Goal: Task Accomplishment & Management: Manage account settings

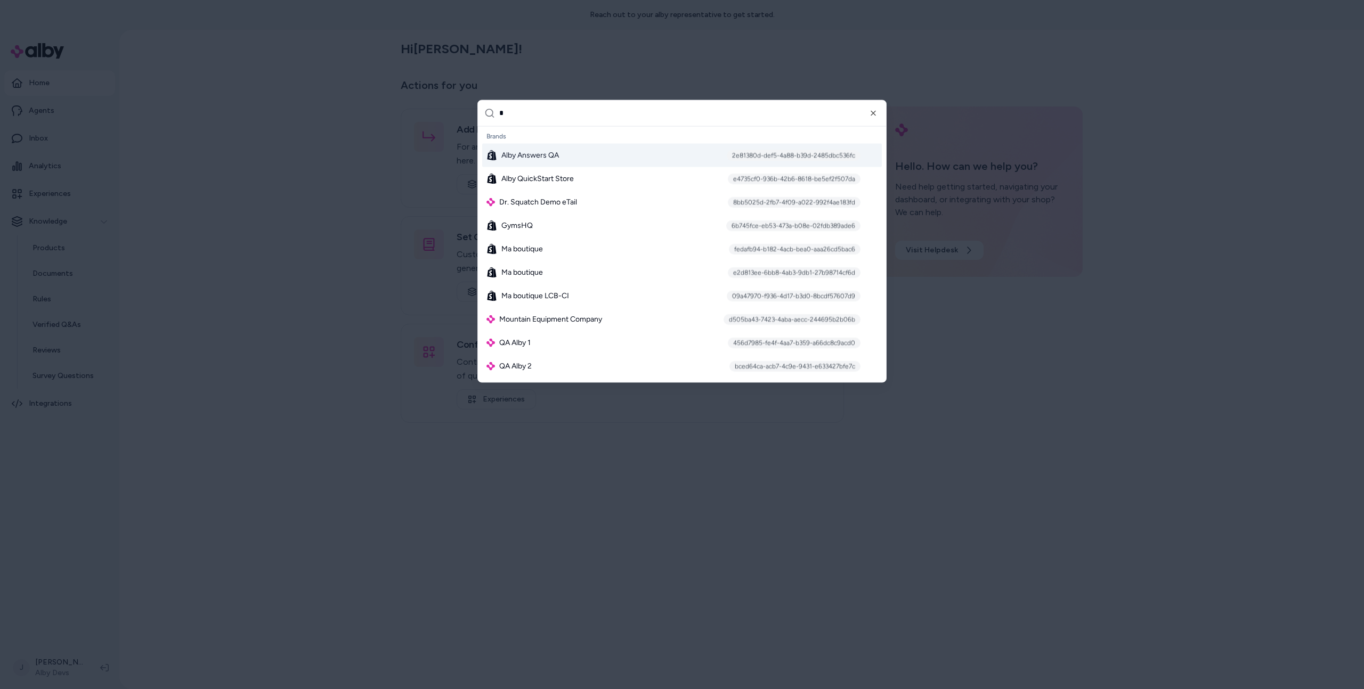
type input "**"
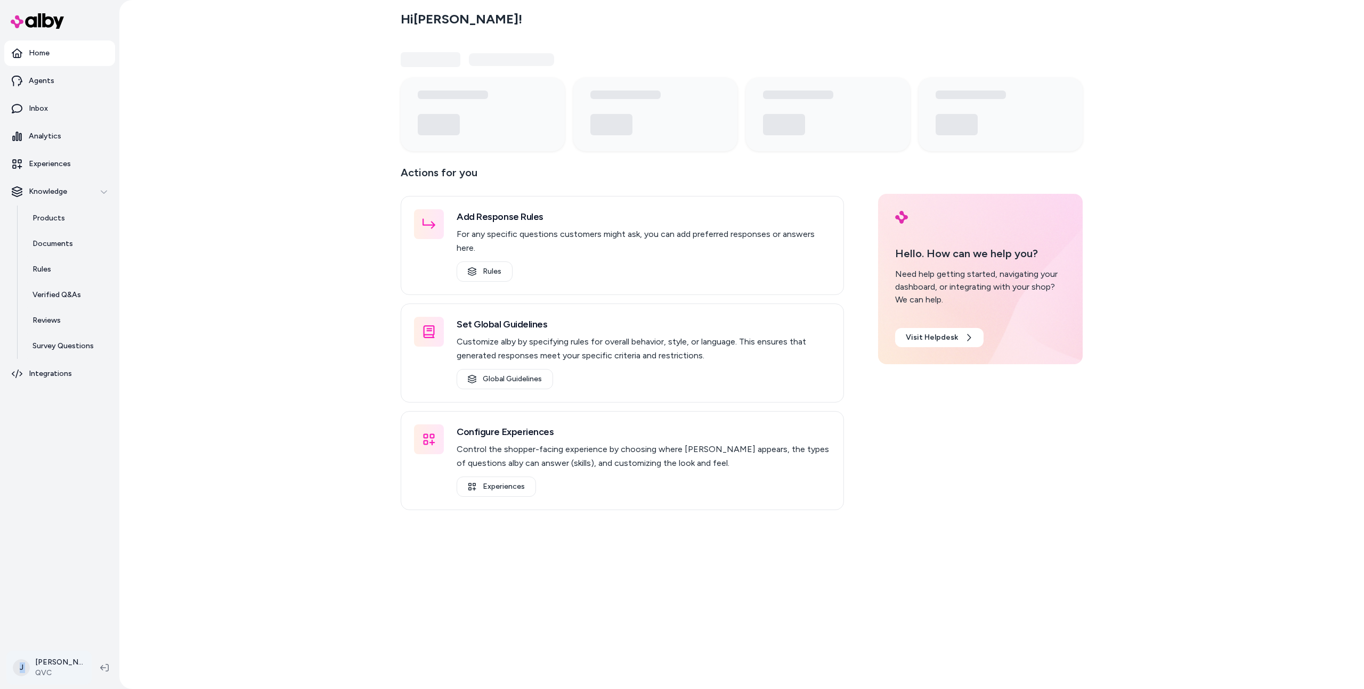
drag, startPoint x: 36, startPoint y: 646, endPoint x: 36, endPoint y: 653, distance: 7.5
click at [37, 649] on div "Home Agents Inbox Analytics Experiences Knowledge Products Documents Rules Veri…" at bounding box center [59, 344] width 119 height 689
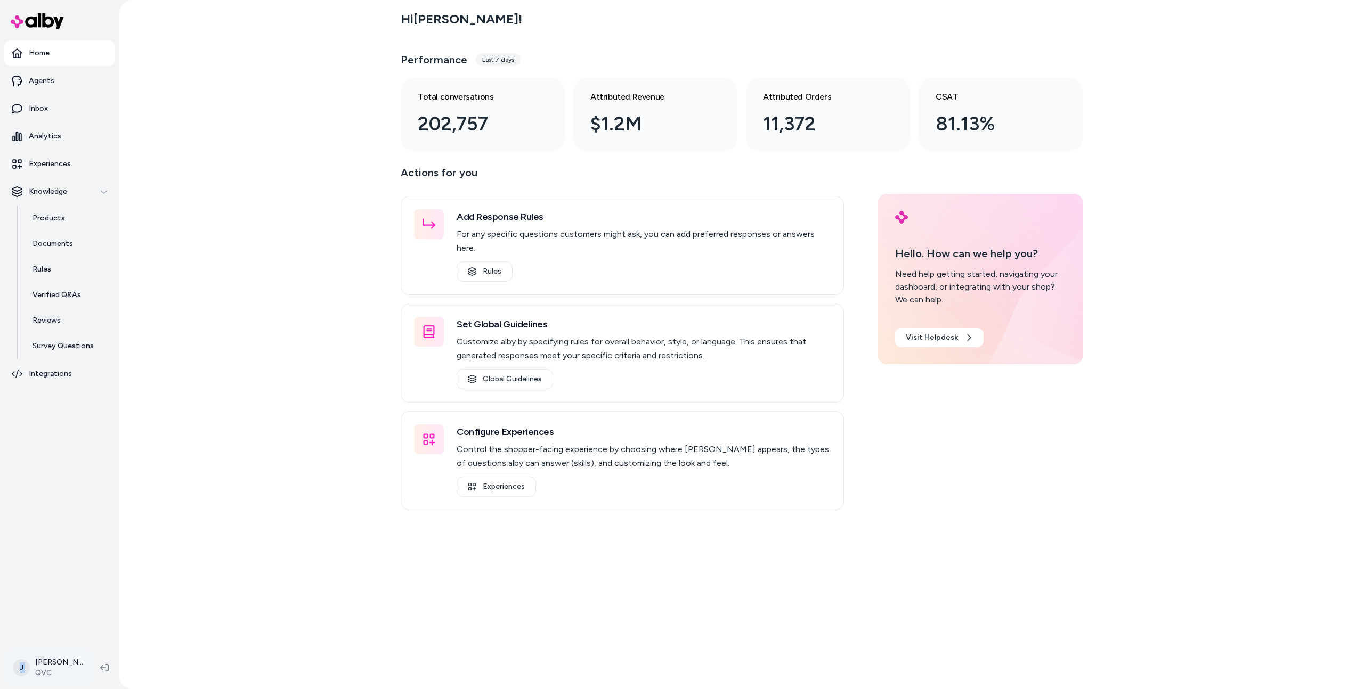
click at [42, 665] on html "Home Agents Inbox Analytics Experiences Knowledge Products Documents Rules Veri…" at bounding box center [682, 344] width 1364 height 689
click at [63, 547] on link "Settings" at bounding box center [93, 548] width 165 height 26
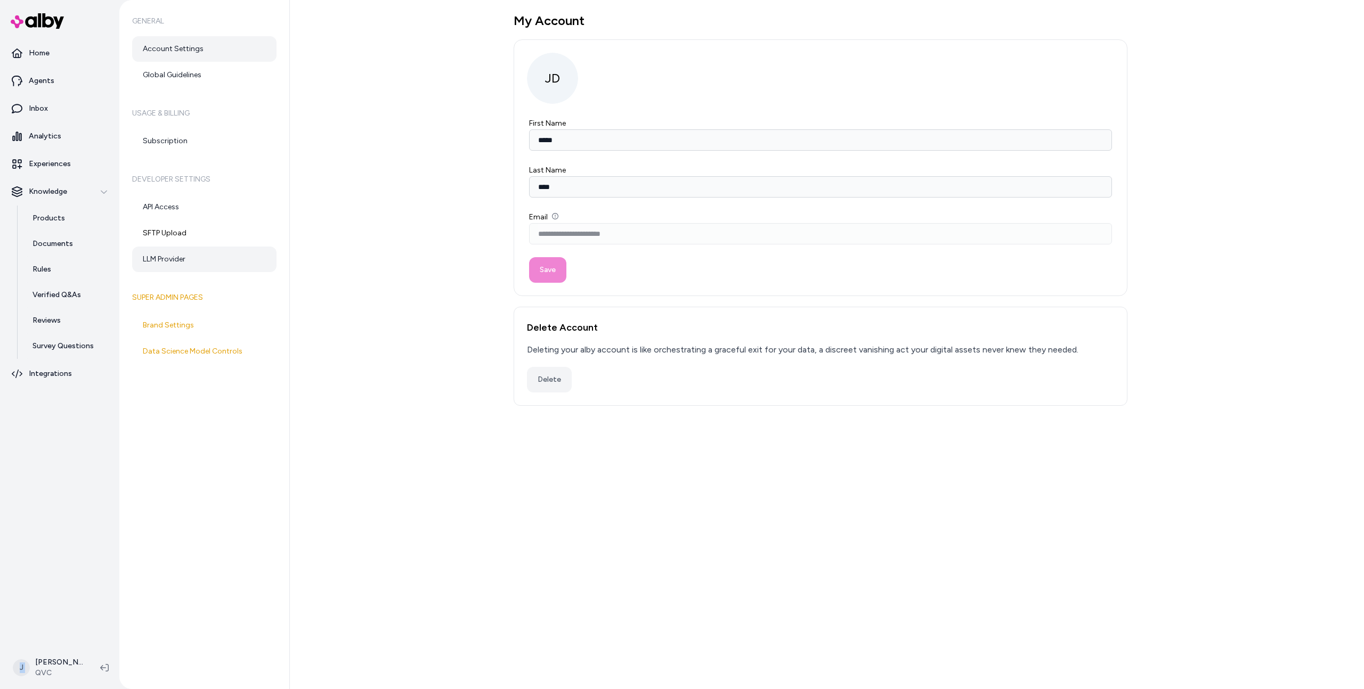
click at [217, 258] on link "LLM Provider" at bounding box center [204, 260] width 144 height 26
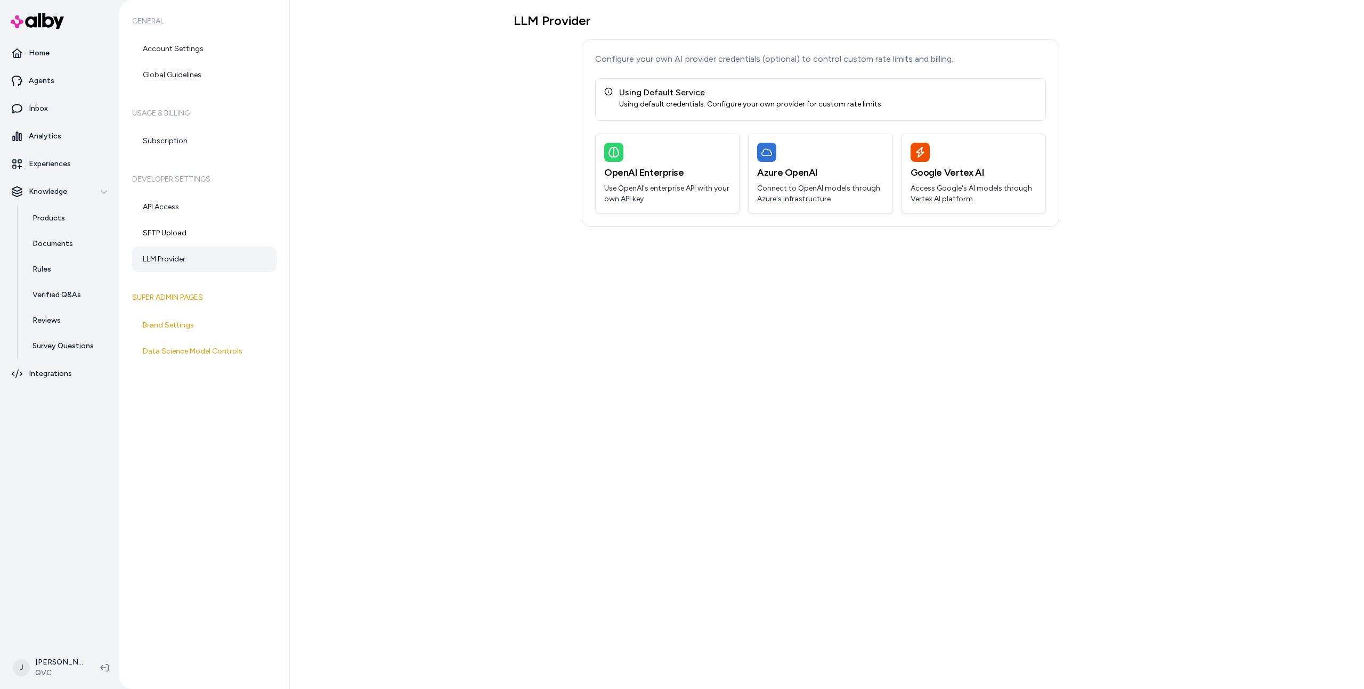
click at [372, 283] on div "LLM Provider Configure your own AI provider credentials (optional) to control c…" at bounding box center [827, 344] width 1074 height 689
click at [375, 304] on div "LLM Provider Configure your own AI provider credentials (optional) to control c…" at bounding box center [827, 344] width 1074 height 689
click at [426, 390] on div "LLM Provider Configure your own AI provider credentials (optional) to control c…" at bounding box center [827, 344] width 1074 height 689
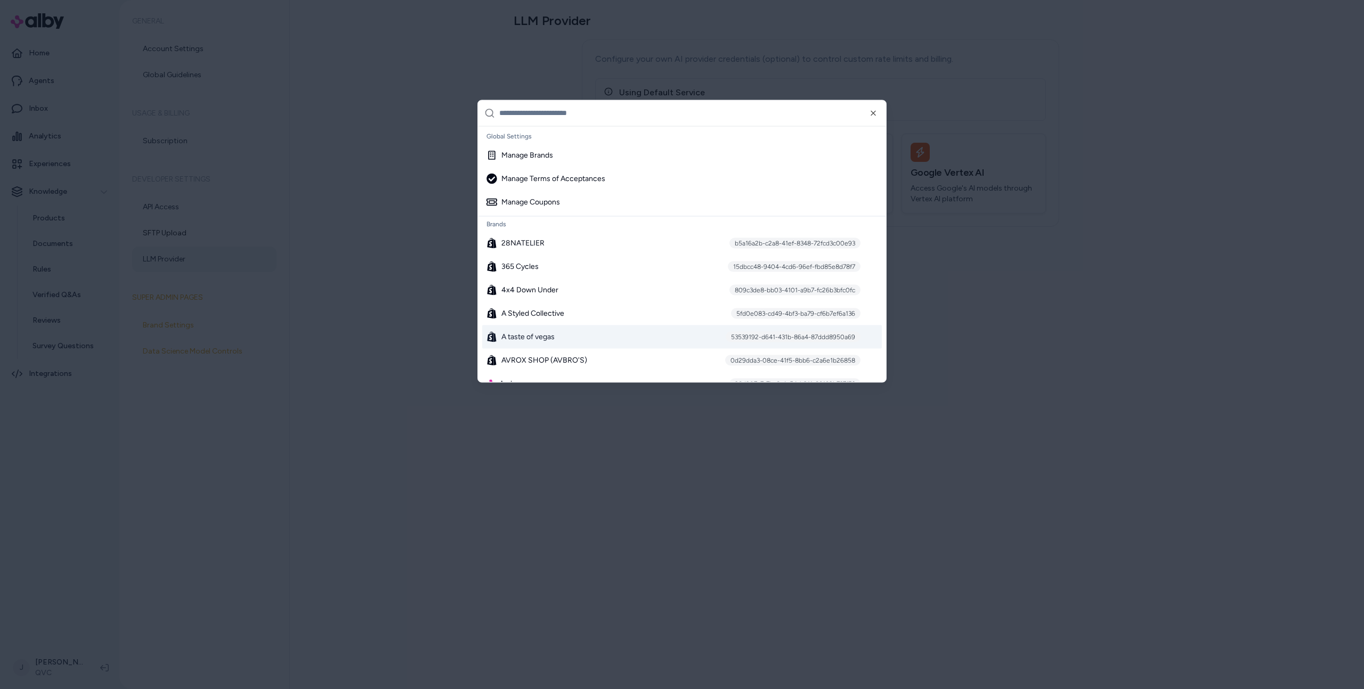
click at [402, 188] on div at bounding box center [682, 344] width 1364 height 689
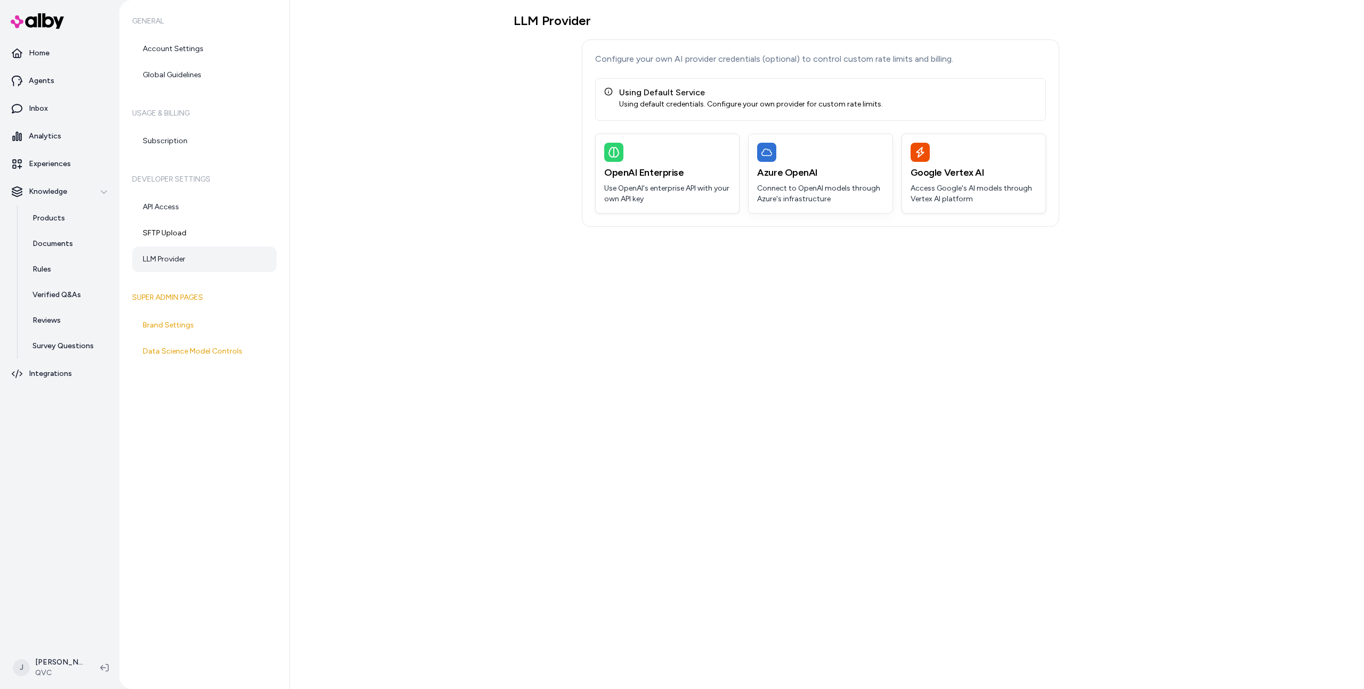
click at [811, 156] on div at bounding box center [820, 152] width 126 height 19
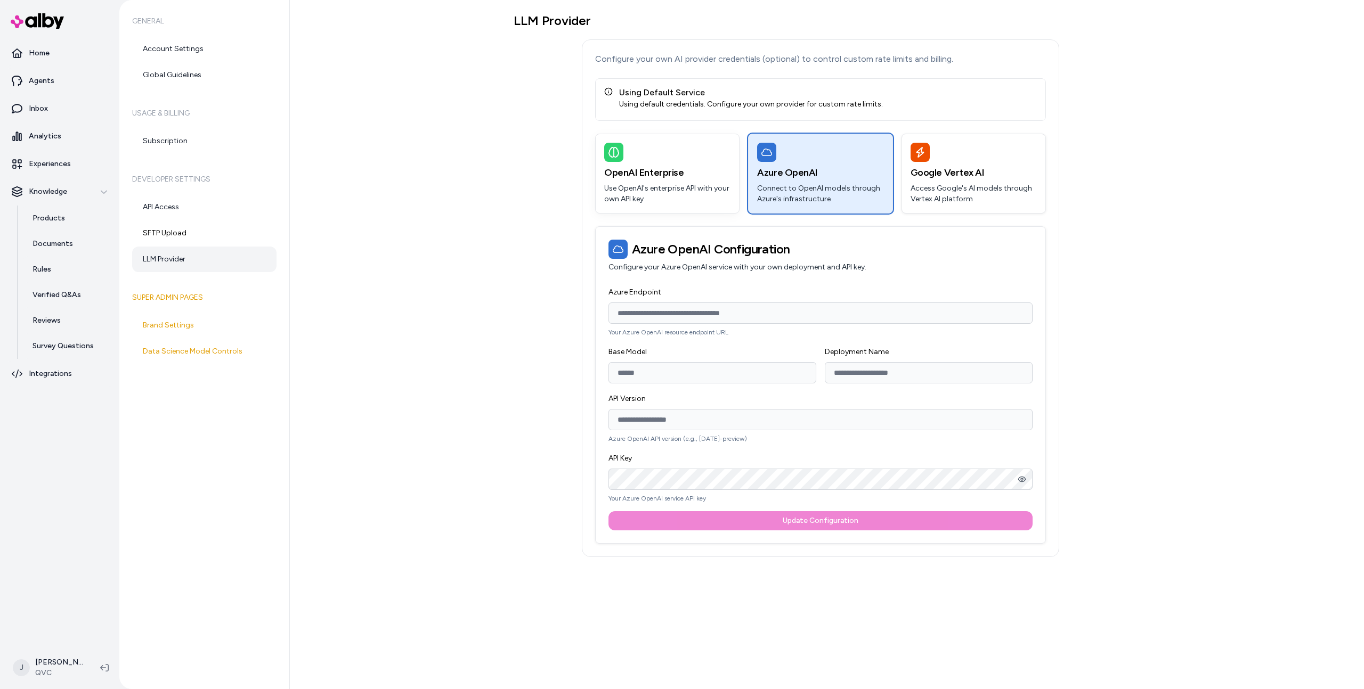
click at [616, 183] on p "Use OpenAI's enterprise API with your own API key" at bounding box center [667, 193] width 126 height 21
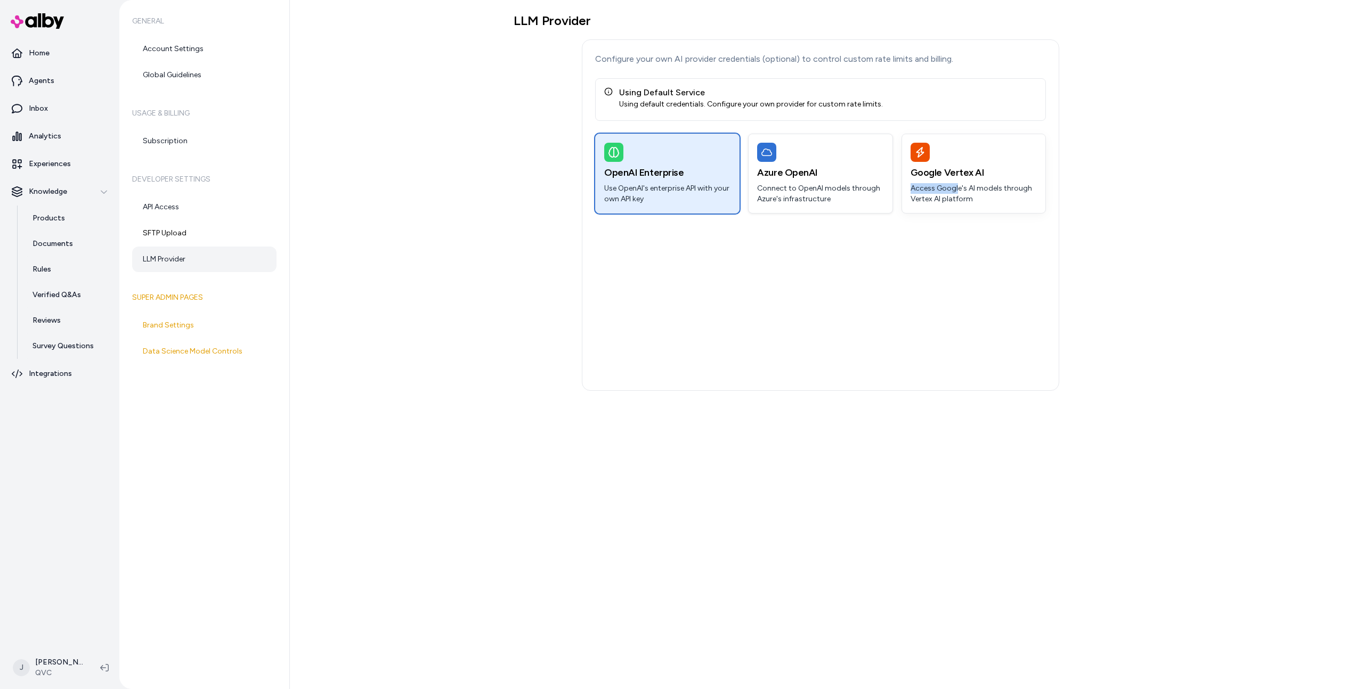
click at [956, 183] on p "Access Google's AI models through Vertex AI platform" at bounding box center [973, 193] width 126 height 21
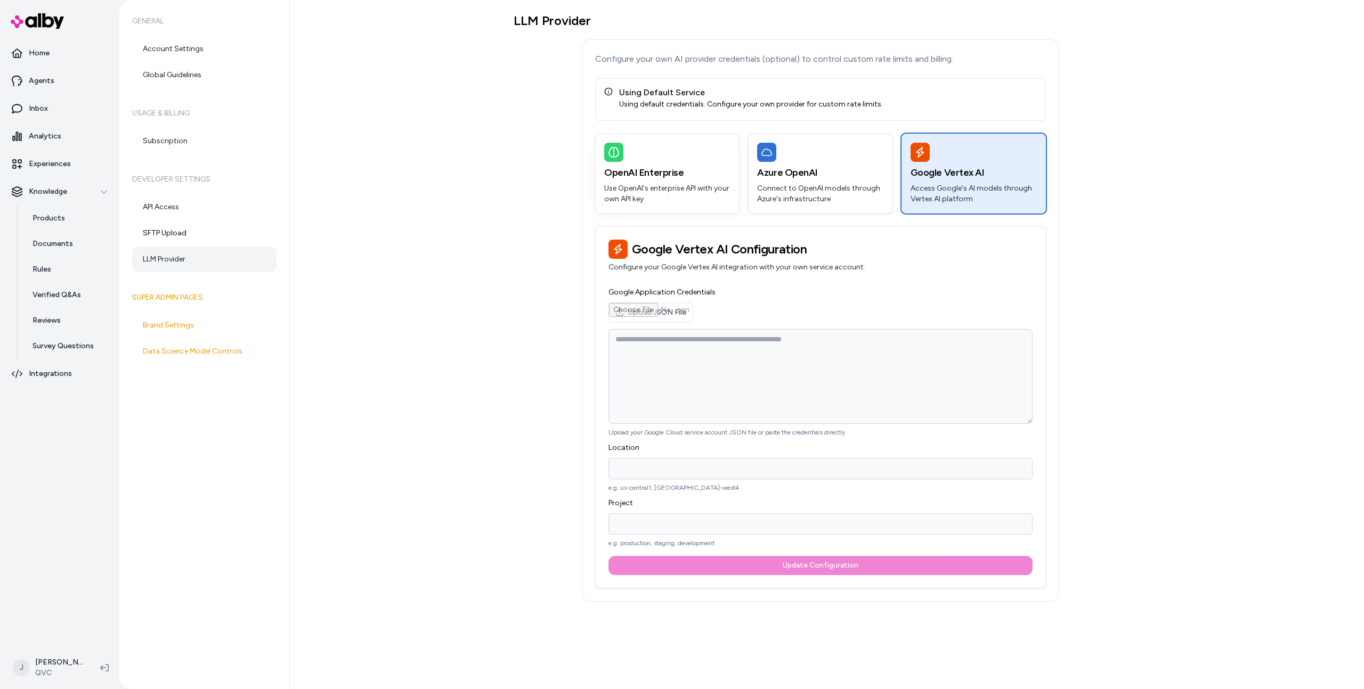
click at [666, 190] on p "Use OpenAI's enterprise API with your own API key" at bounding box center [667, 193] width 126 height 21
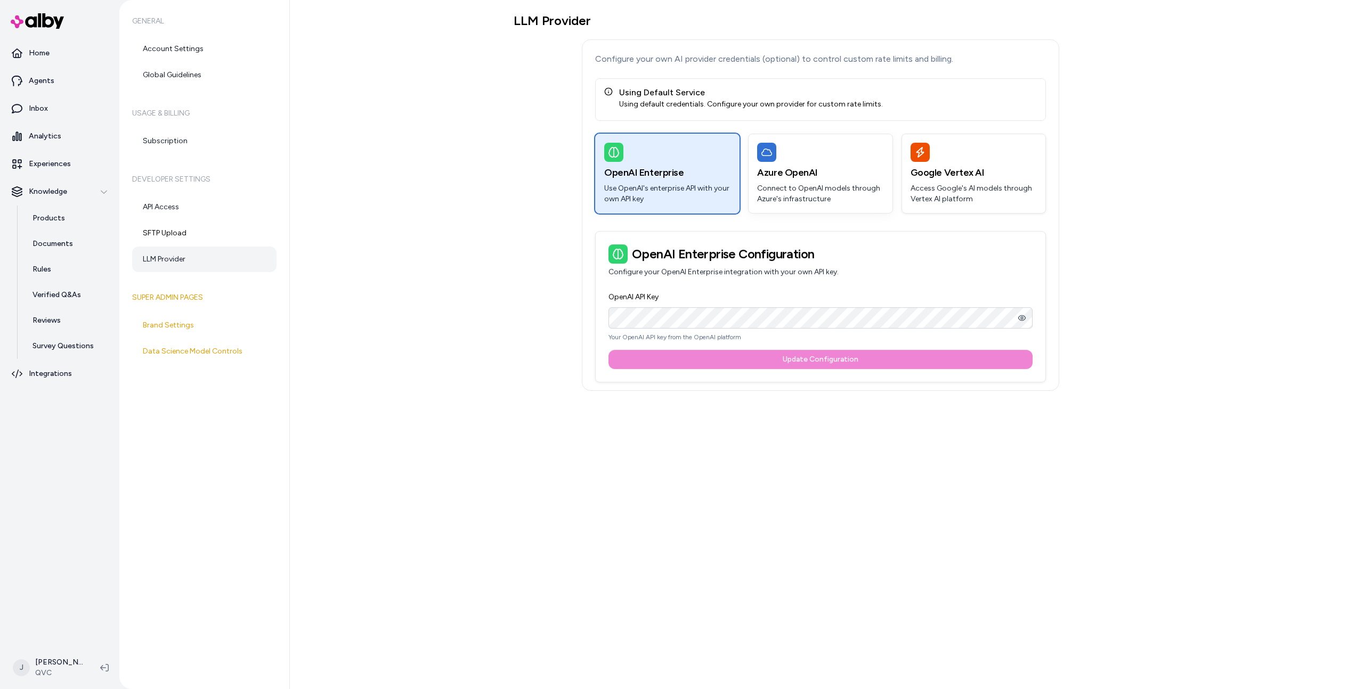
click at [825, 183] on p "Connect to OpenAI models through Azure's infrastructure" at bounding box center [820, 193] width 126 height 21
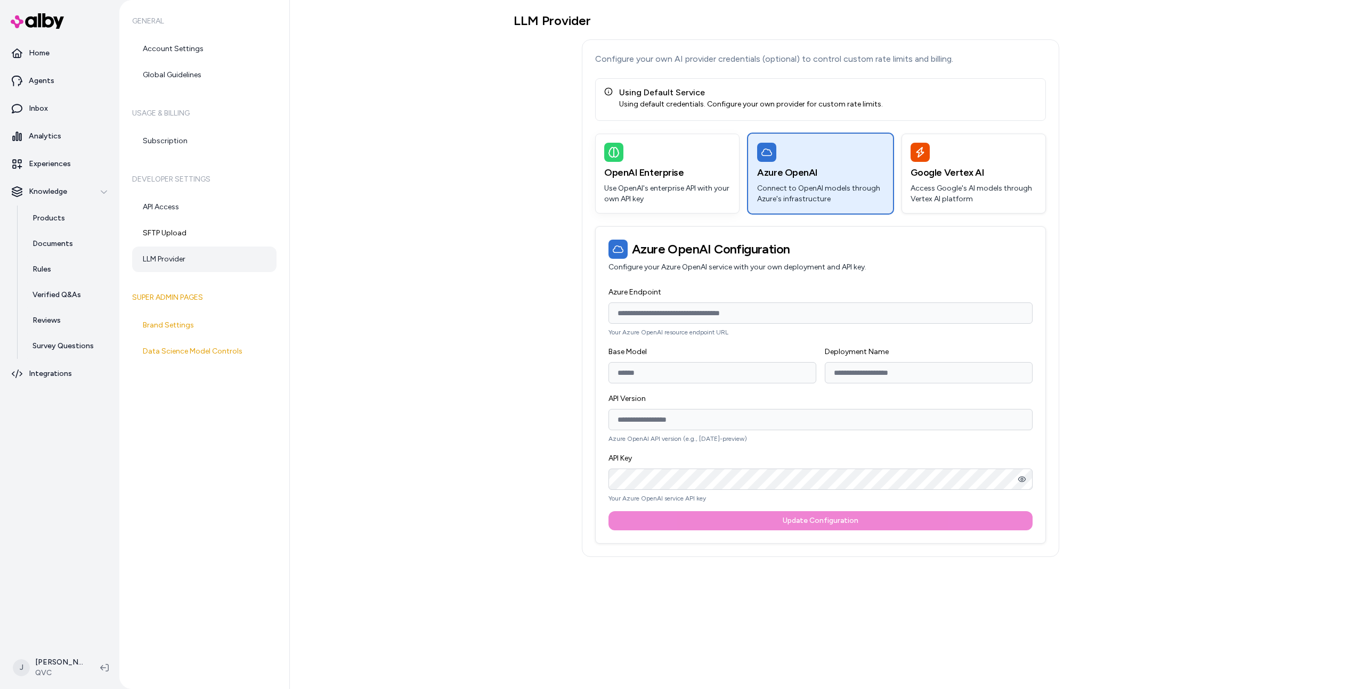
click at [717, 184] on p "Use OpenAI's enterprise API with your own API key" at bounding box center [667, 193] width 126 height 21
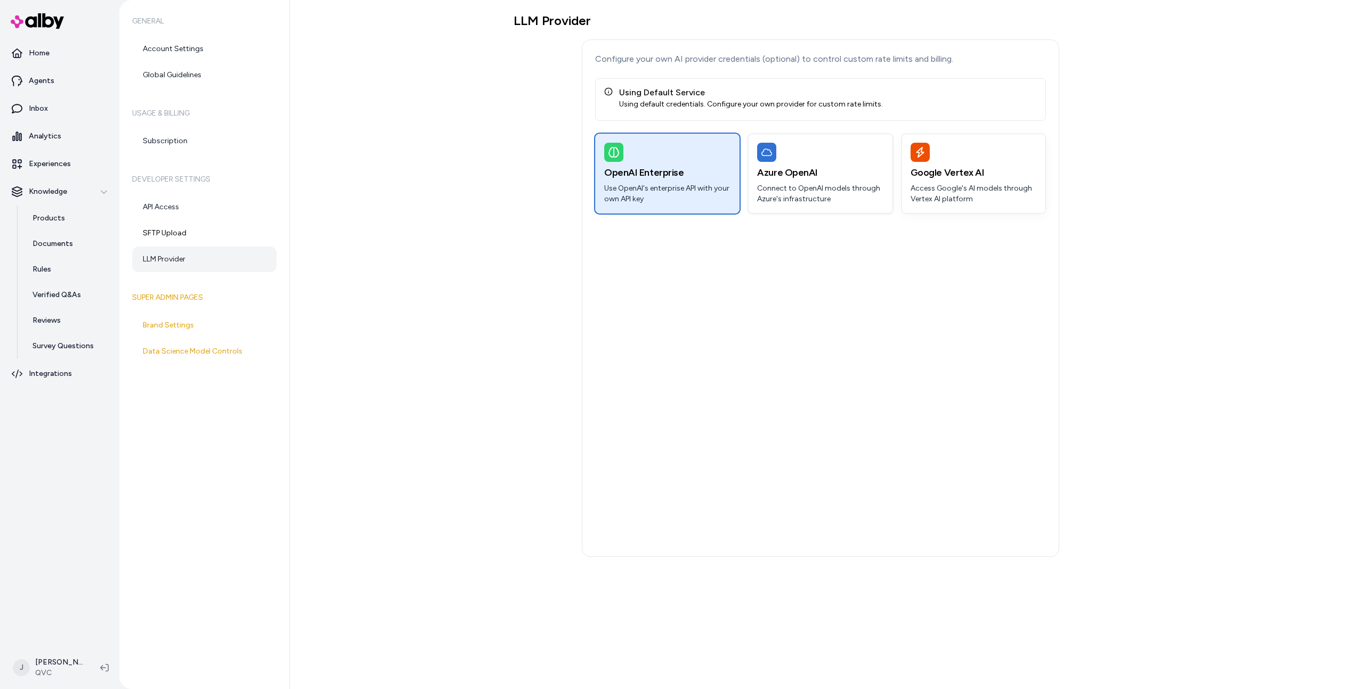
click at [981, 181] on div "Google Vertex AI Access Google's AI models through Vertex AI platform" at bounding box center [973, 173] width 143 height 79
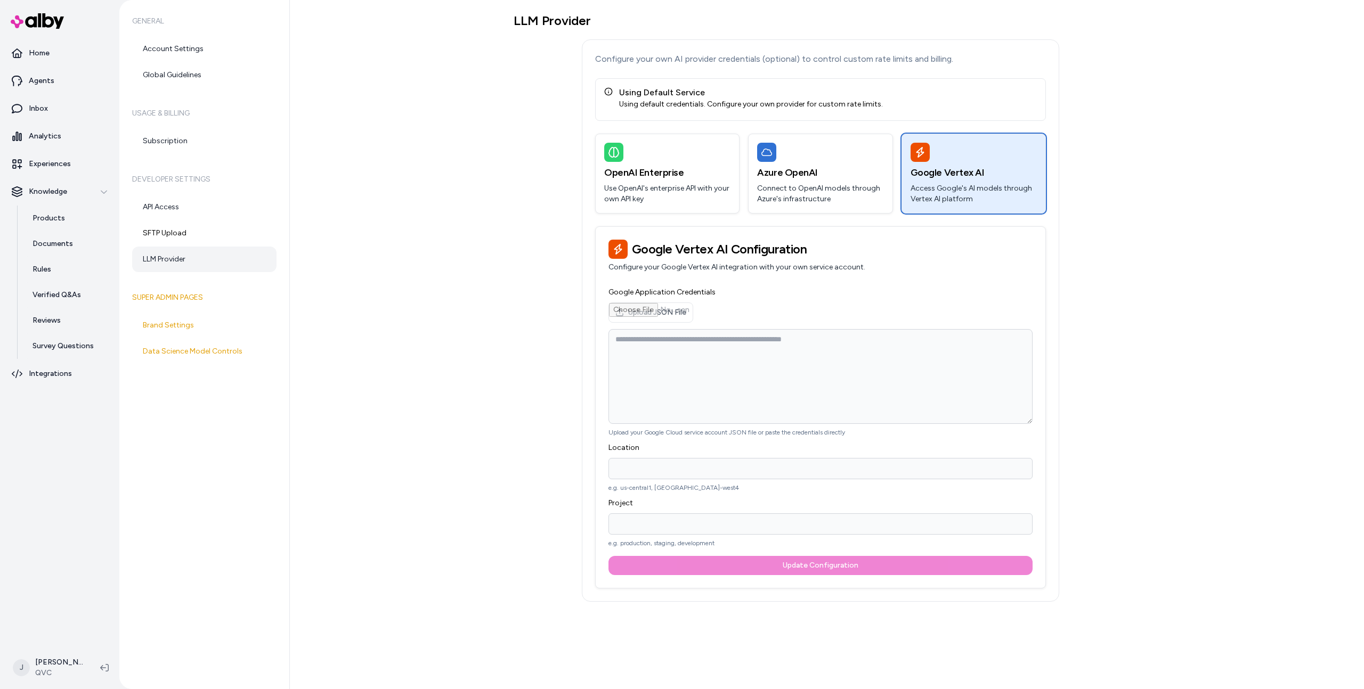
click at [519, 225] on div "LLM Provider Configure your own AI provider credentials (optional) to control c…" at bounding box center [821, 307] width 614 height 589
click at [487, 265] on div "LLM Provider Configure your own AI provider credentials (optional) to control c…" at bounding box center [827, 344] width 1074 height 689
click at [443, 315] on div "LLM Provider Configure your own AI provider credentials (optional) to control c…" at bounding box center [827, 344] width 1074 height 689
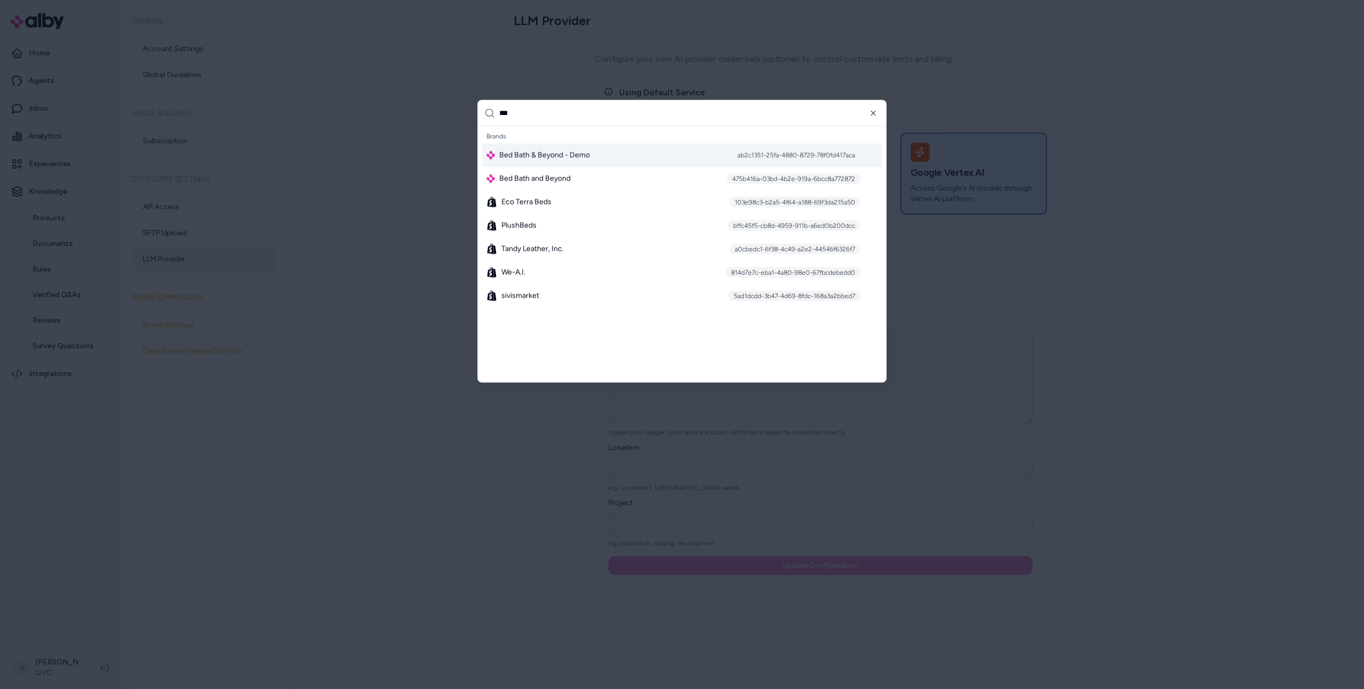
type input "***"
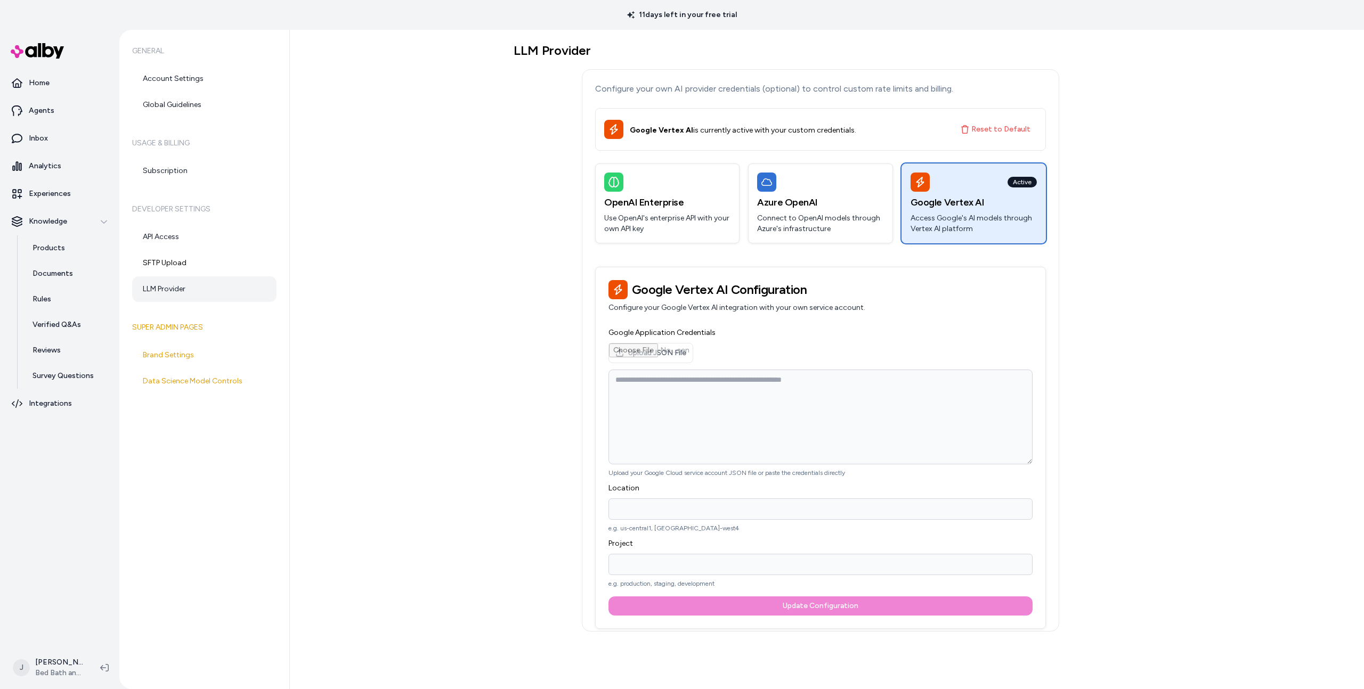
type textarea "**********"
type input "**********"
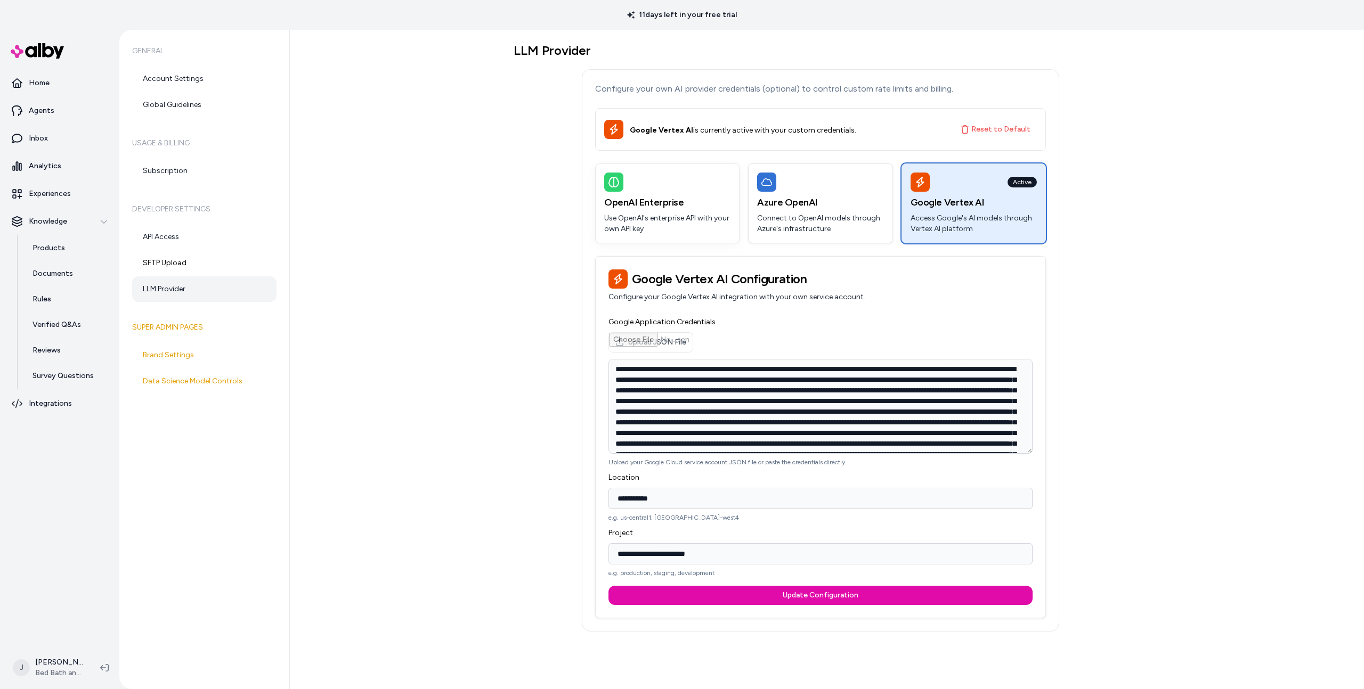
click at [648, 197] on h3 "OpenAI Enterprise" at bounding box center [667, 202] width 126 height 15
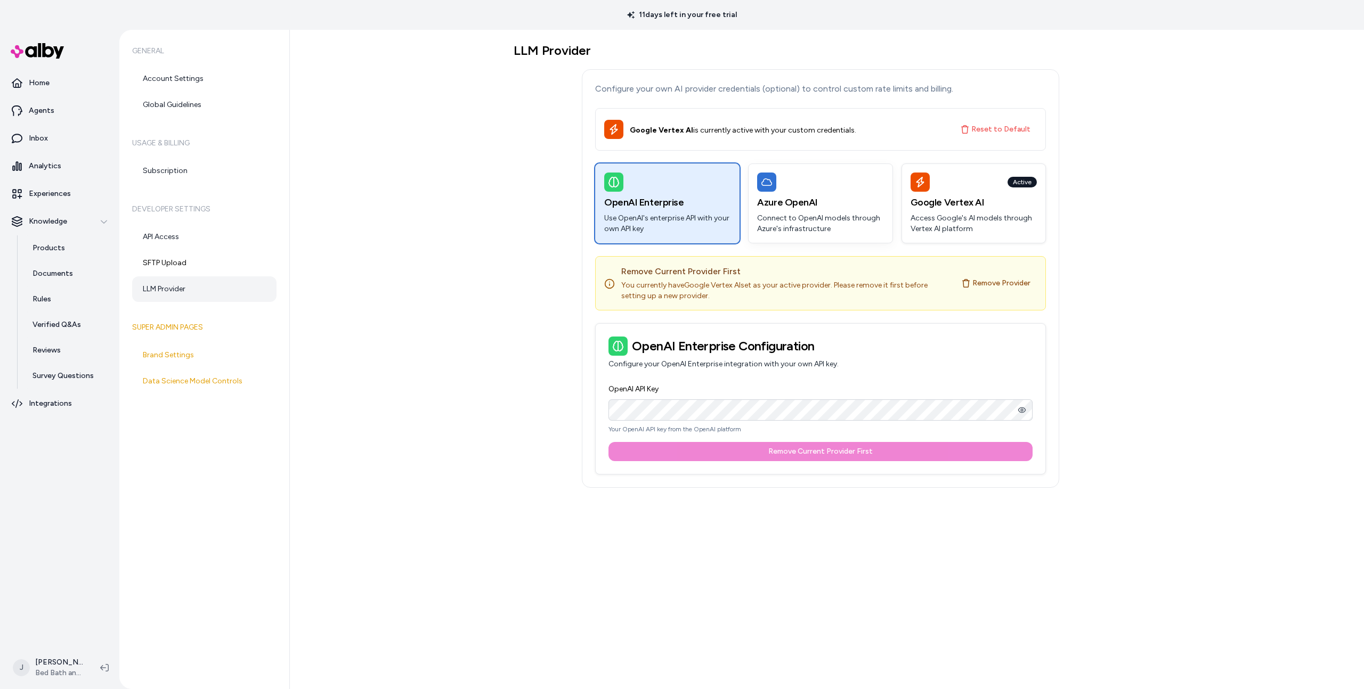
click at [787, 215] on p "Connect to OpenAI models through Azure's infrastructure" at bounding box center [820, 223] width 126 height 21
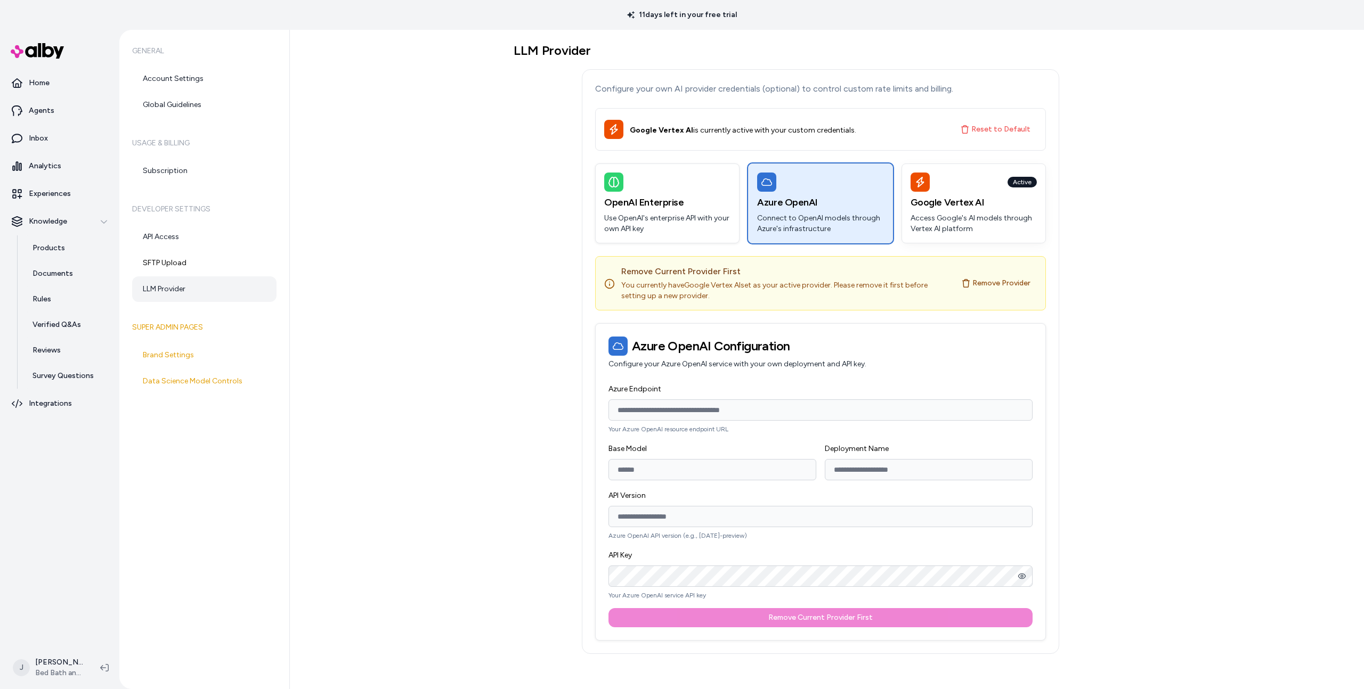
click at [956, 214] on p "Access Google's AI models through Vertex AI platform" at bounding box center [973, 223] width 126 height 21
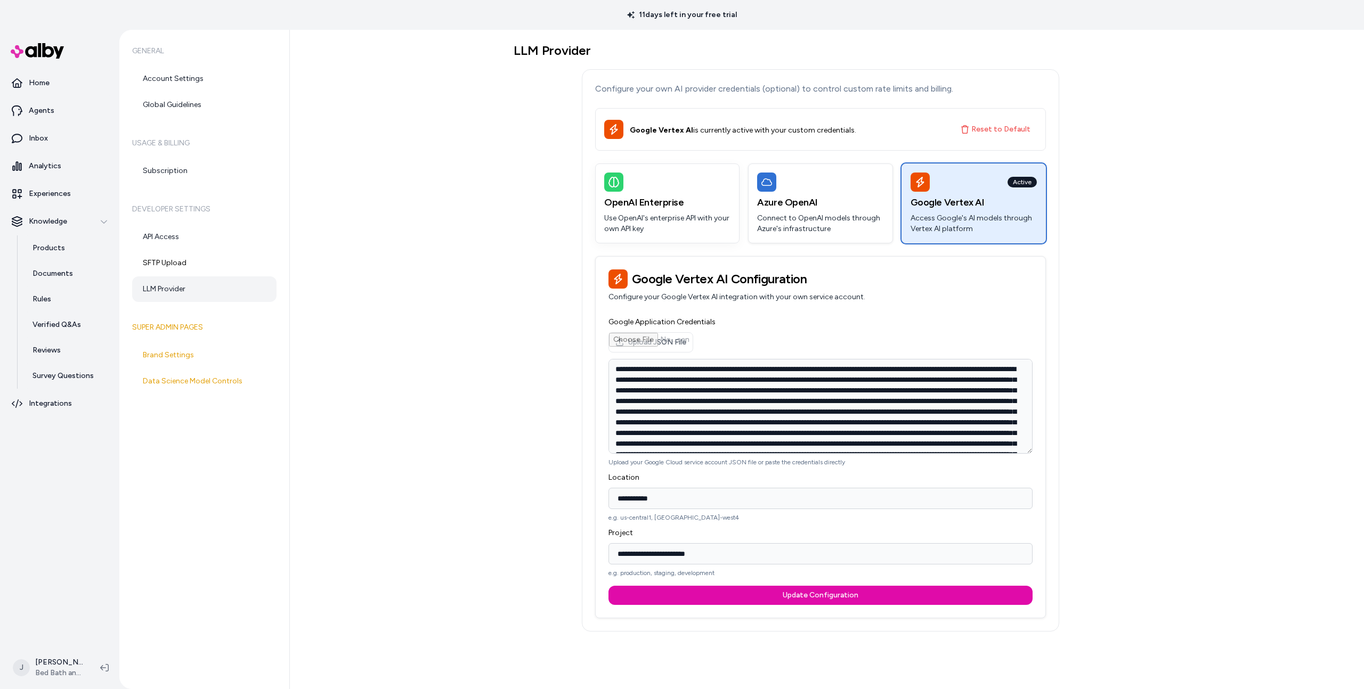
click at [693, 218] on p "Use OpenAI's enterprise API with your own API key" at bounding box center [667, 223] width 126 height 21
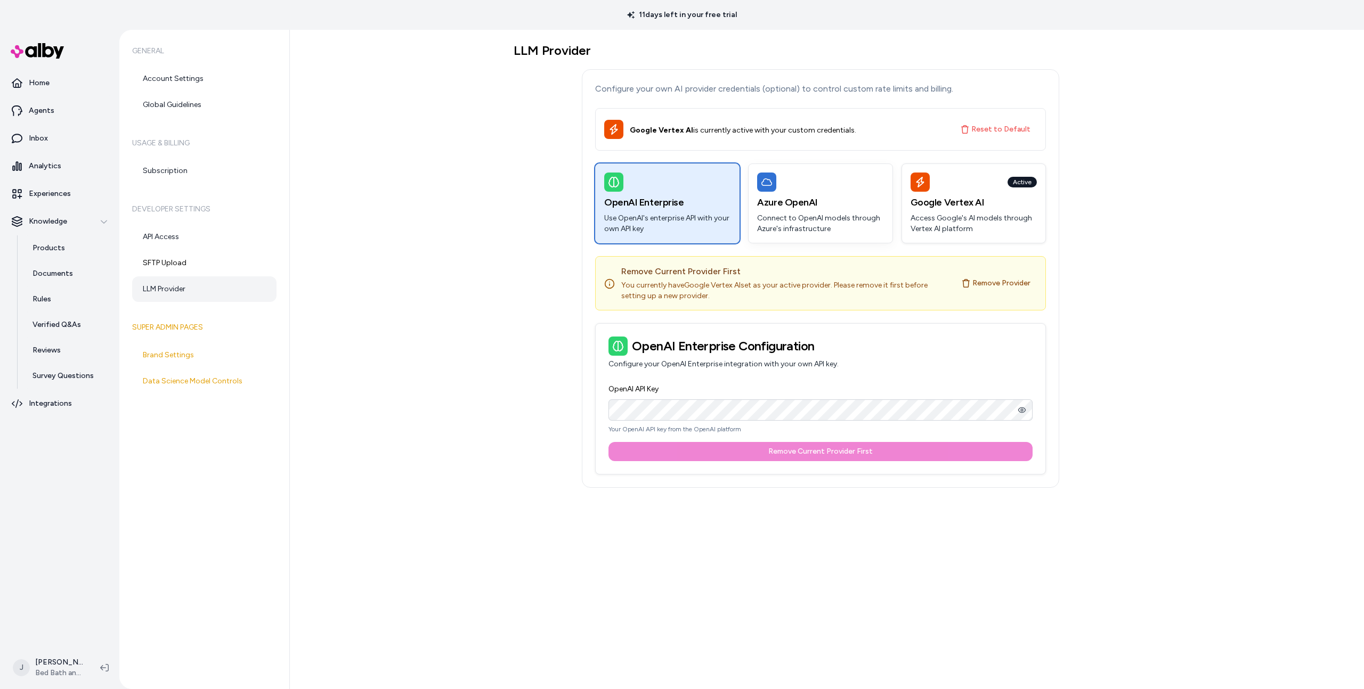
click at [844, 205] on h3 "Azure OpenAI" at bounding box center [820, 202] width 126 height 15
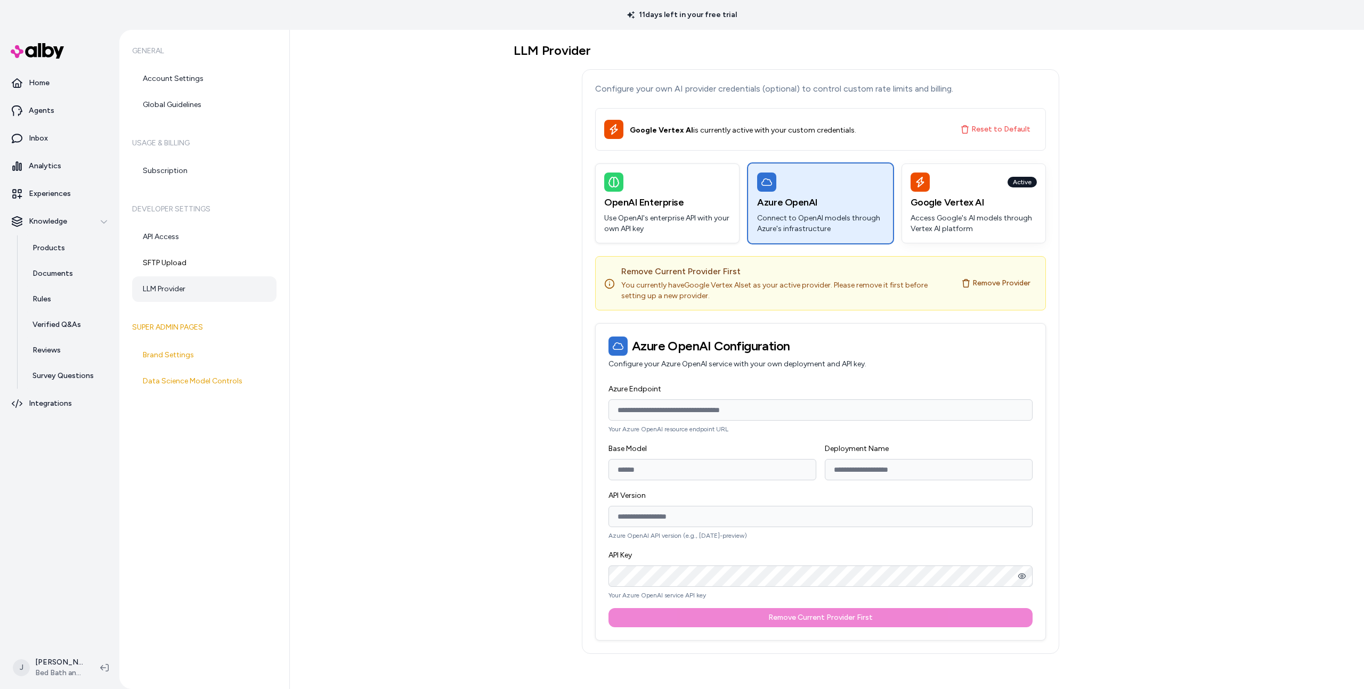
click at [987, 201] on h3 "Google Vertex AI" at bounding box center [973, 202] width 126 height 15
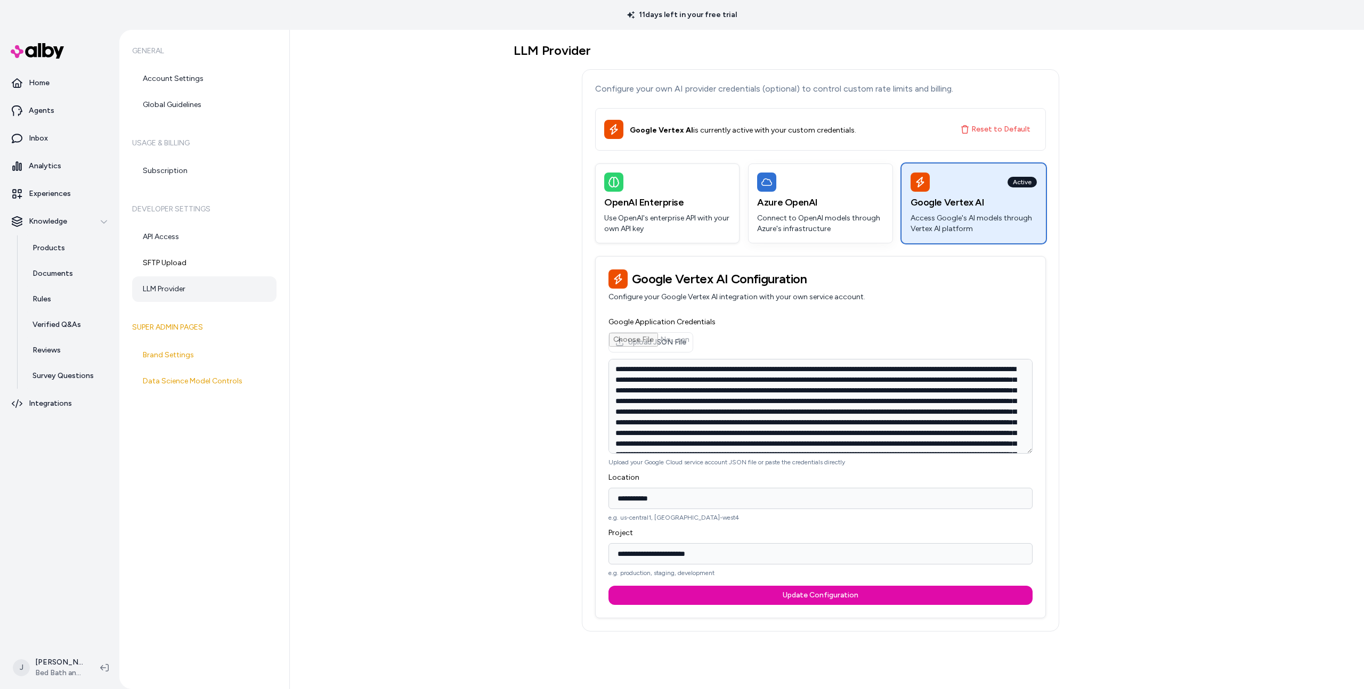
click at [763, 193] on div "Azure OpenAI Connect to OpenAI models through Azure's infrastructure" at bounding box center [820, 203] width 143 height 79
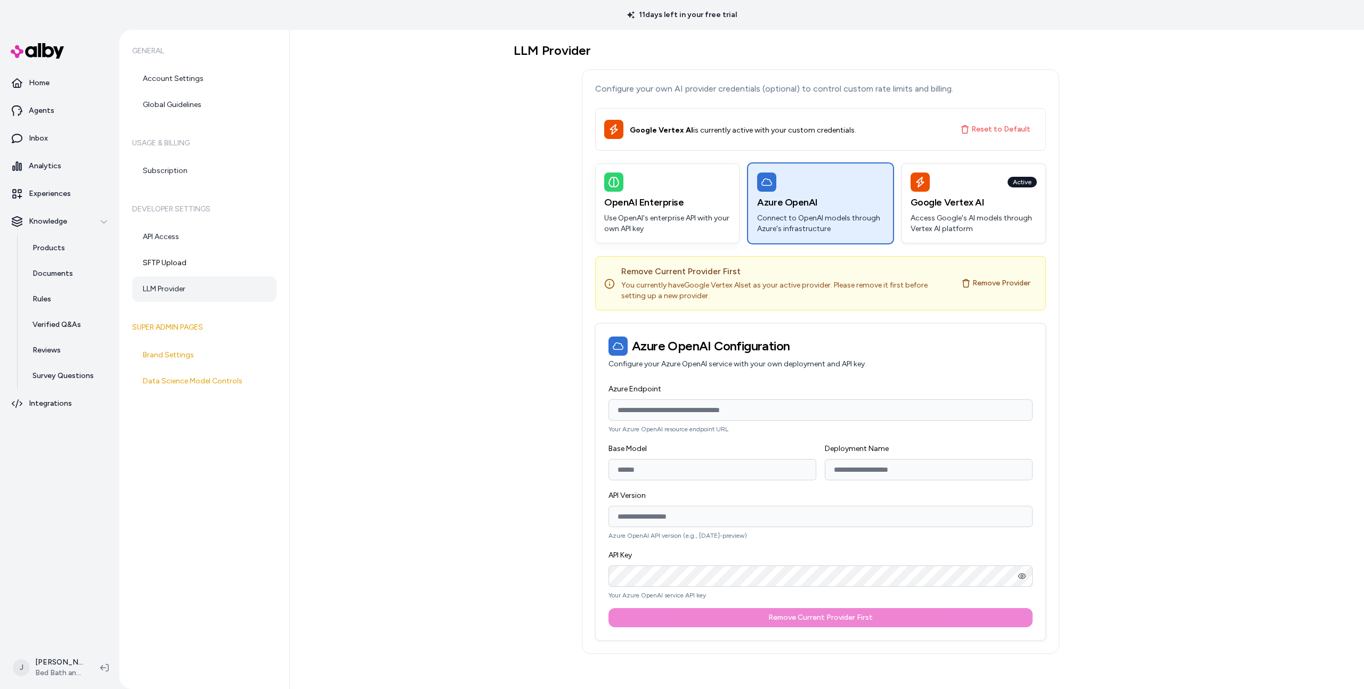
drag, startPoint x: 715, startPoint y: 200, endPoint x: 699, endPoint y: 203, distance: 16.3
click at [715, 200] on h3 "OpenAI Enterprise" at bounding box center [667, 202] width 126 height 15
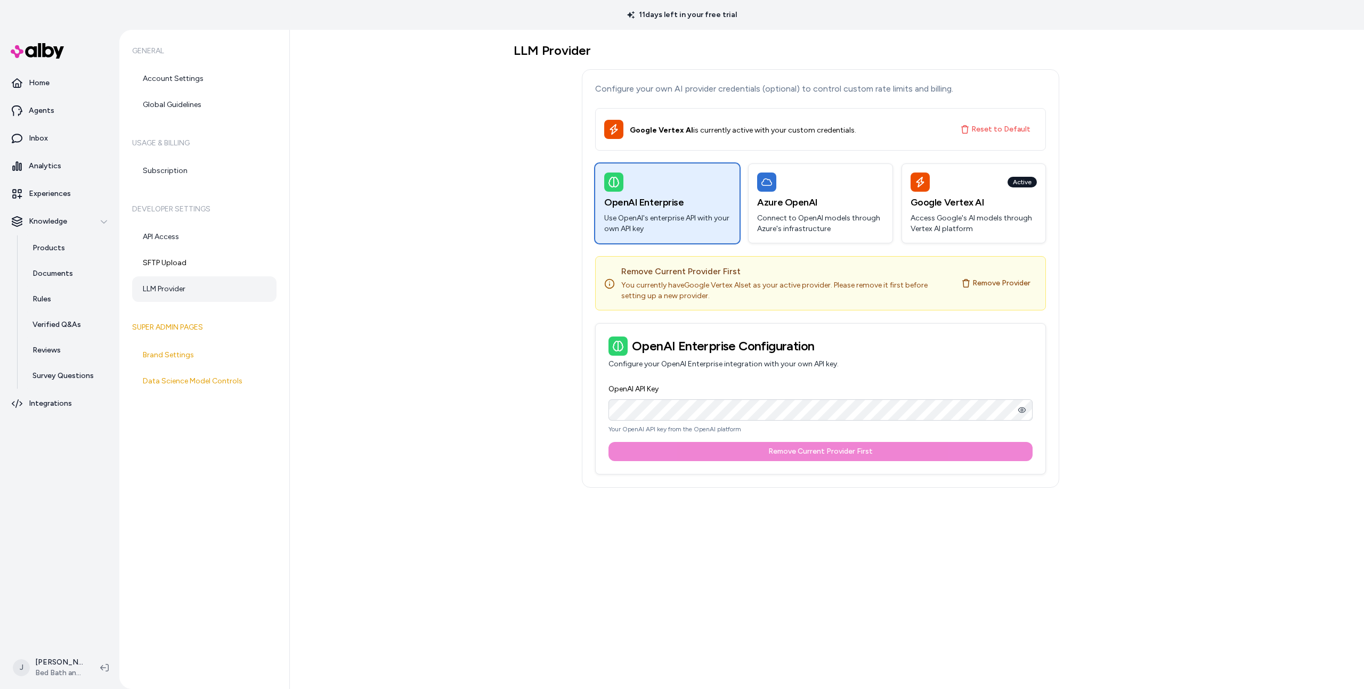
click at [458, 198] on div "LLM Provider Configure your own AI provider credentials (optional) to control c…" at bounding box center [827, 360] width 1074 height 660
click at [850, 210] on div "Azure OpenAI Connect to OpenAI models through Azure's infrastructure" at bounding box center [820, 203] width 143 height 79
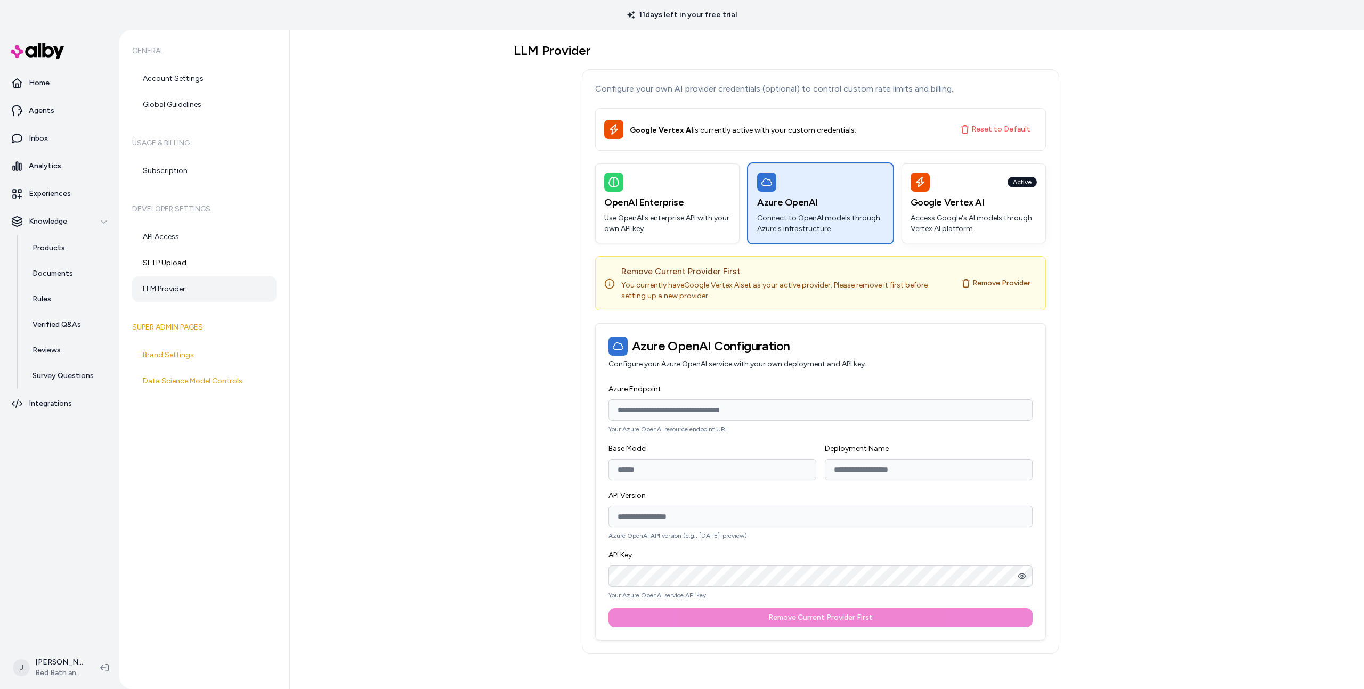
click at [1034, 221] on p "Access Google's AI models through Vertex AI platform" at bounding box center [973, 223] width 126 height 21
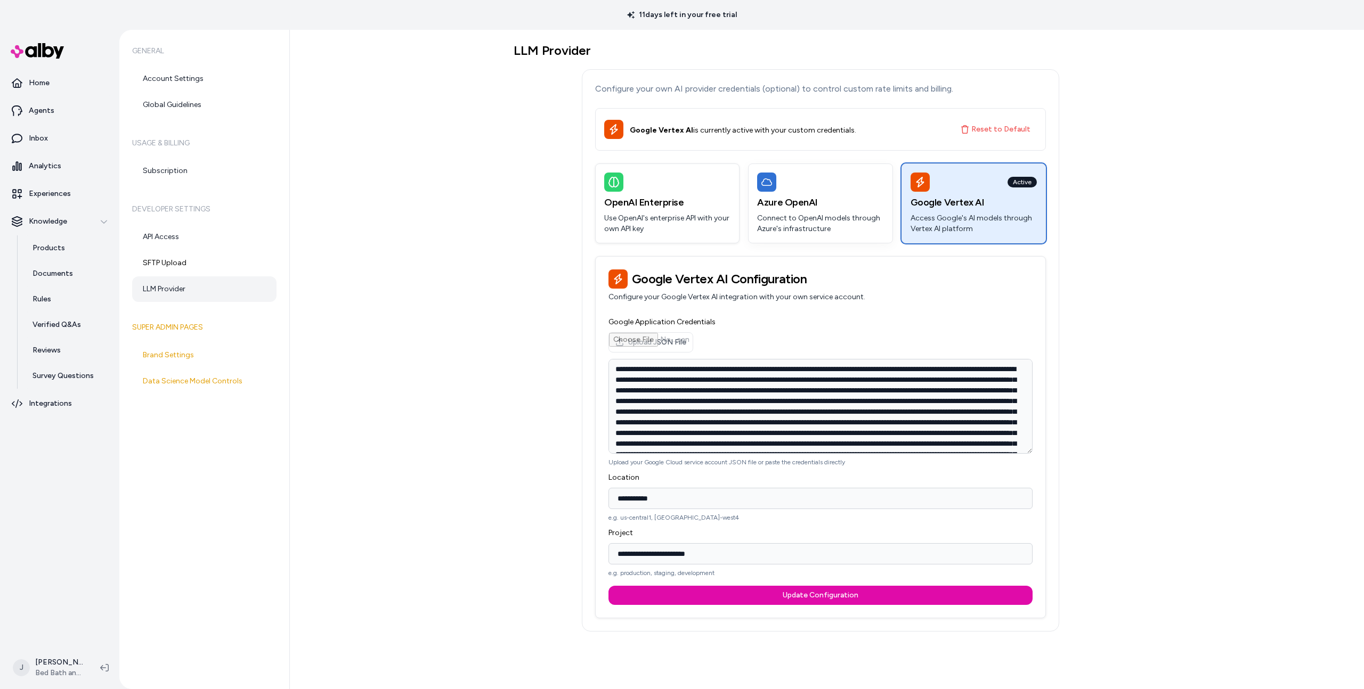
click at [866, 209] on h3 "Azure OpenAI" at bounding box center [820, 202] width 126 height 15
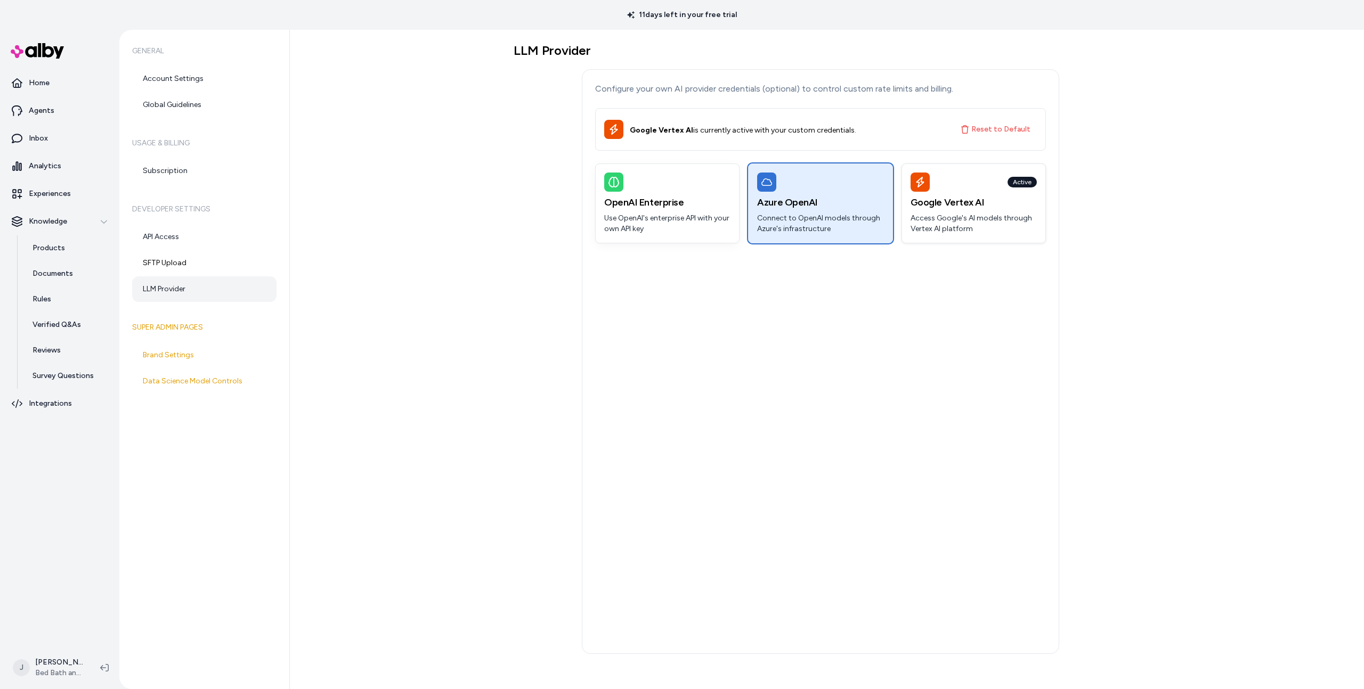
click at [658, 206] on h3 "OpenAI Enterprise" at bounding box center [667, 202] width 126 height 15
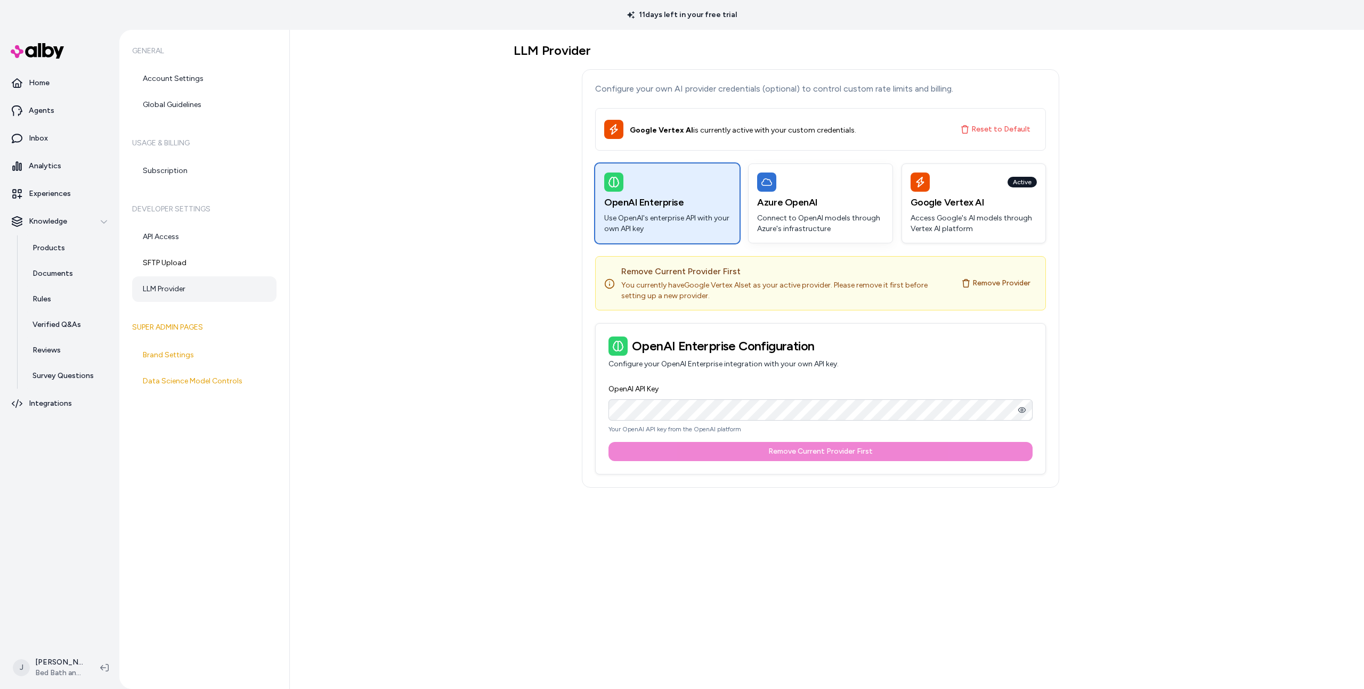
click at [799, 210] on div "Azure OpenAI Connect to OpenAI models through Azure's infrastructure" at bounding box center [820, 203] width 143 height 79
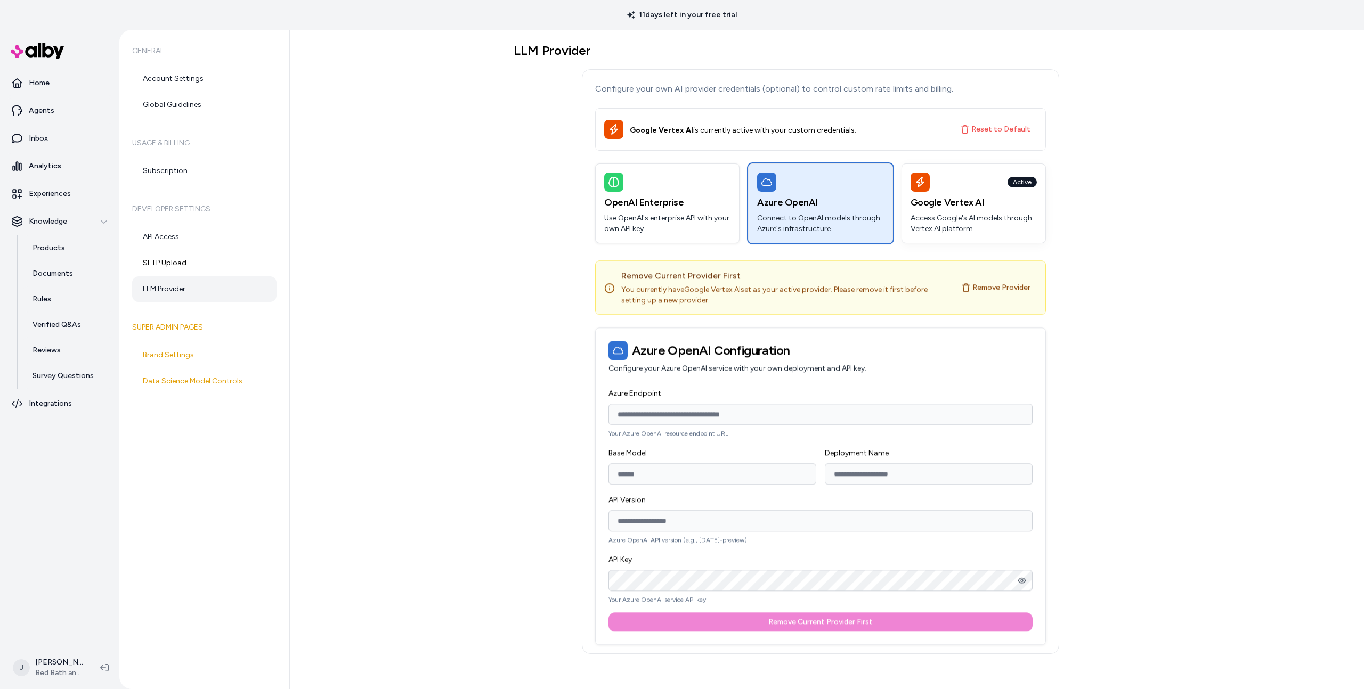
click at [956, 193] on div "Active Google Vertex AI Access Google's AI models through Vertex AI platform" at bounding box center [973, 203] width 143 height 79
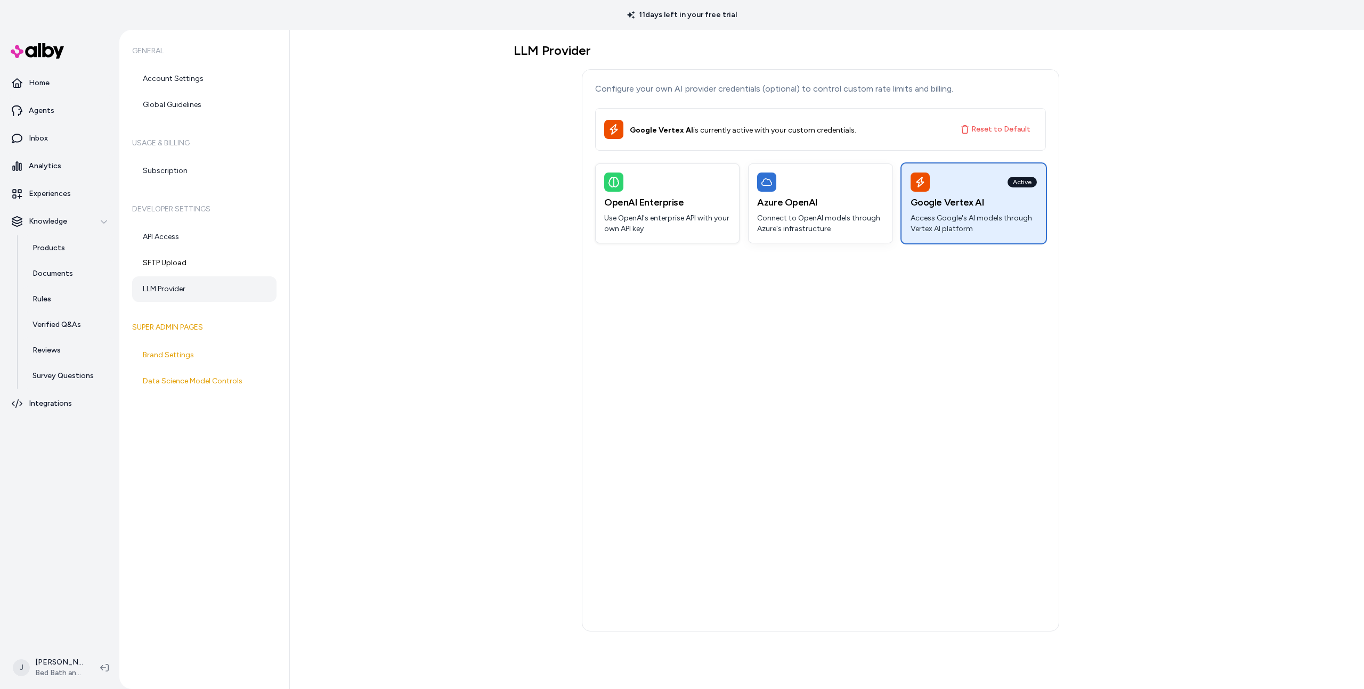
click at [843, 197] on h3 "Azure OpenAI" at bounding box center [820, 202] width 126 height 15
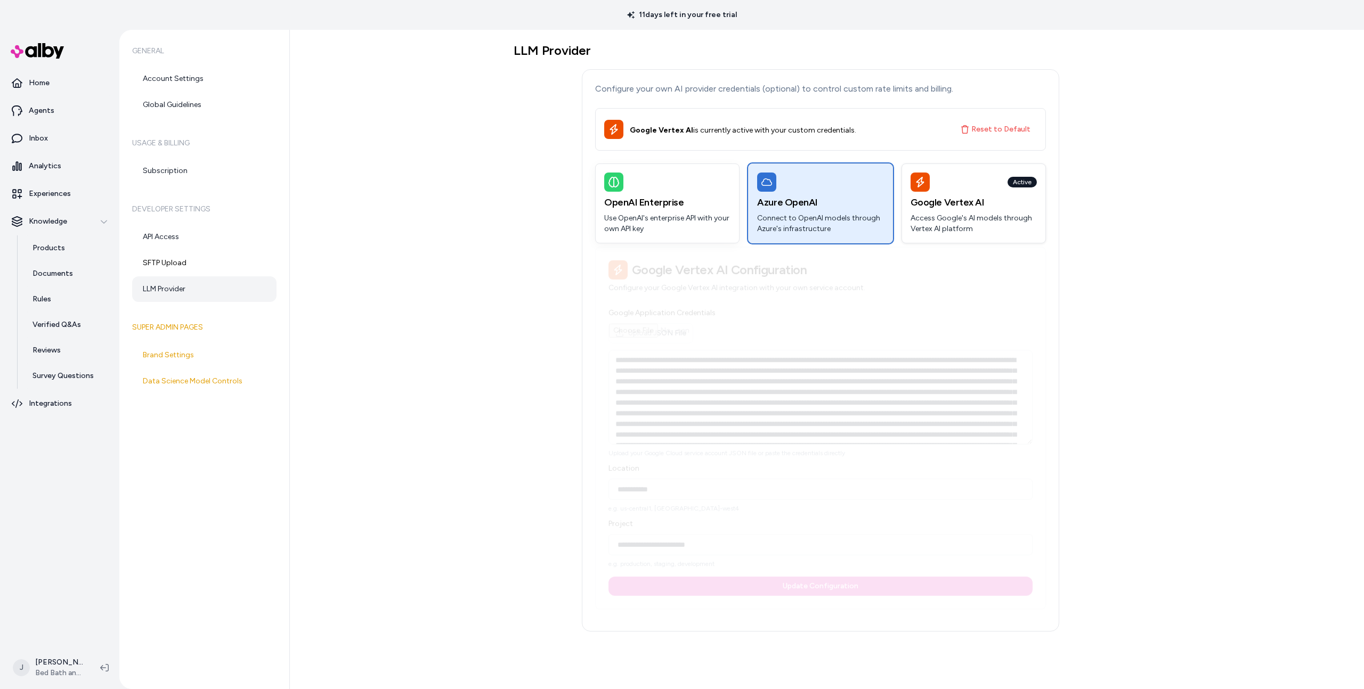
click at [706, 204] on h3 "OpenAI Enterprise" at bounding box center [667, 202] width 126 height 15
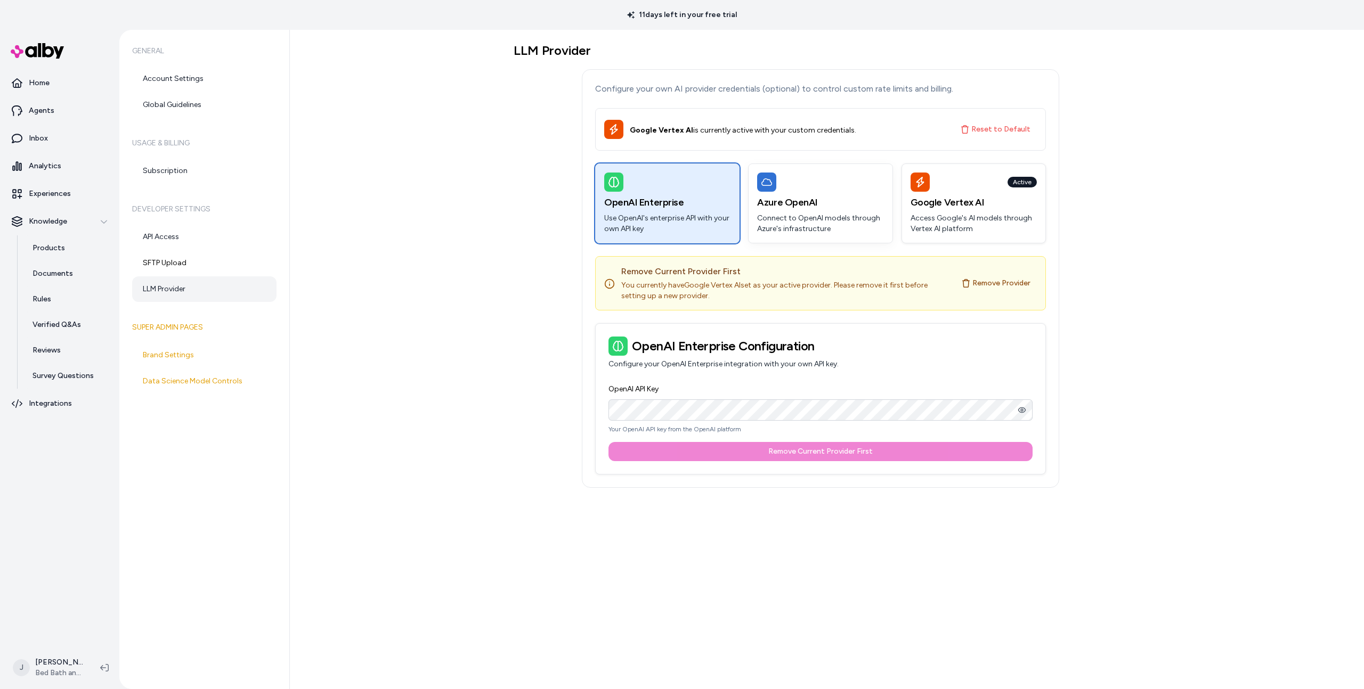
click at [869, 193] on div "Azure OpenAI Connect to OpenAI models through Azure's infrastructure" at bounding box center [820, 203] width 143 height 79
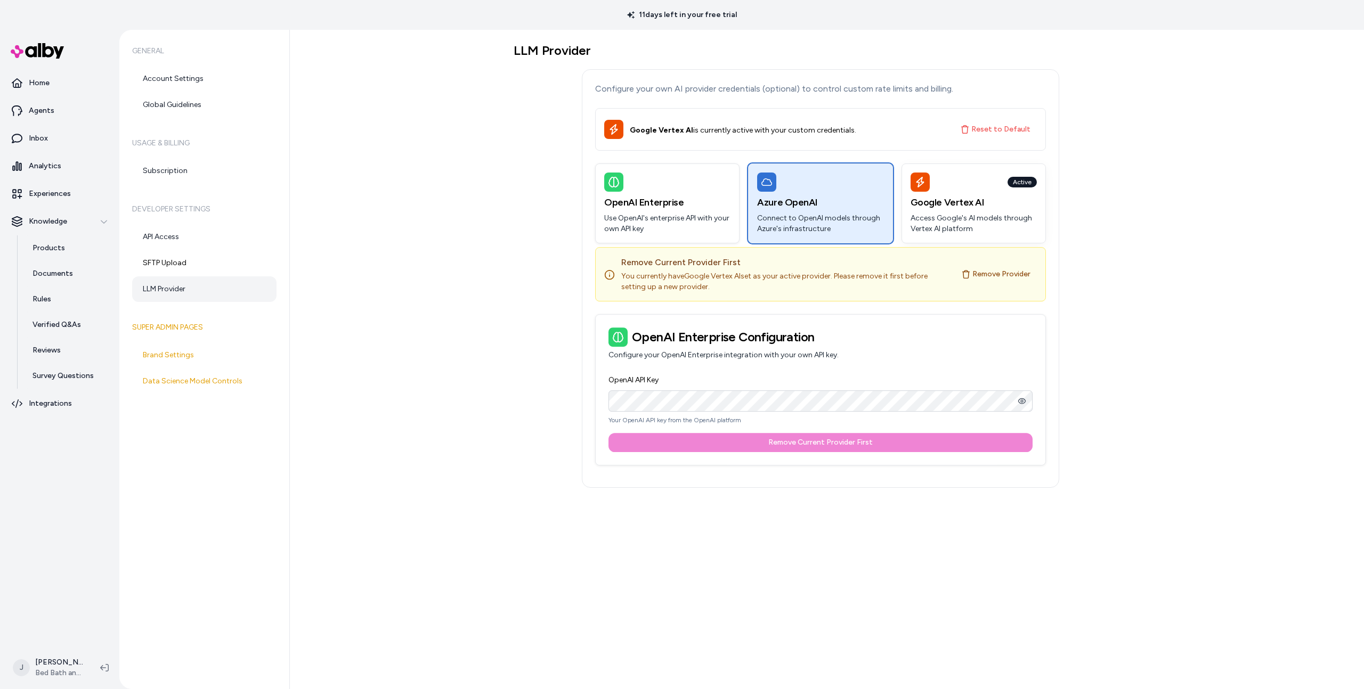
click at [965, 192] on div "Active Google Vertex AI Access Google's AI models through Vertex AI platform" at bounding box center [973, 203] width 143 height 79
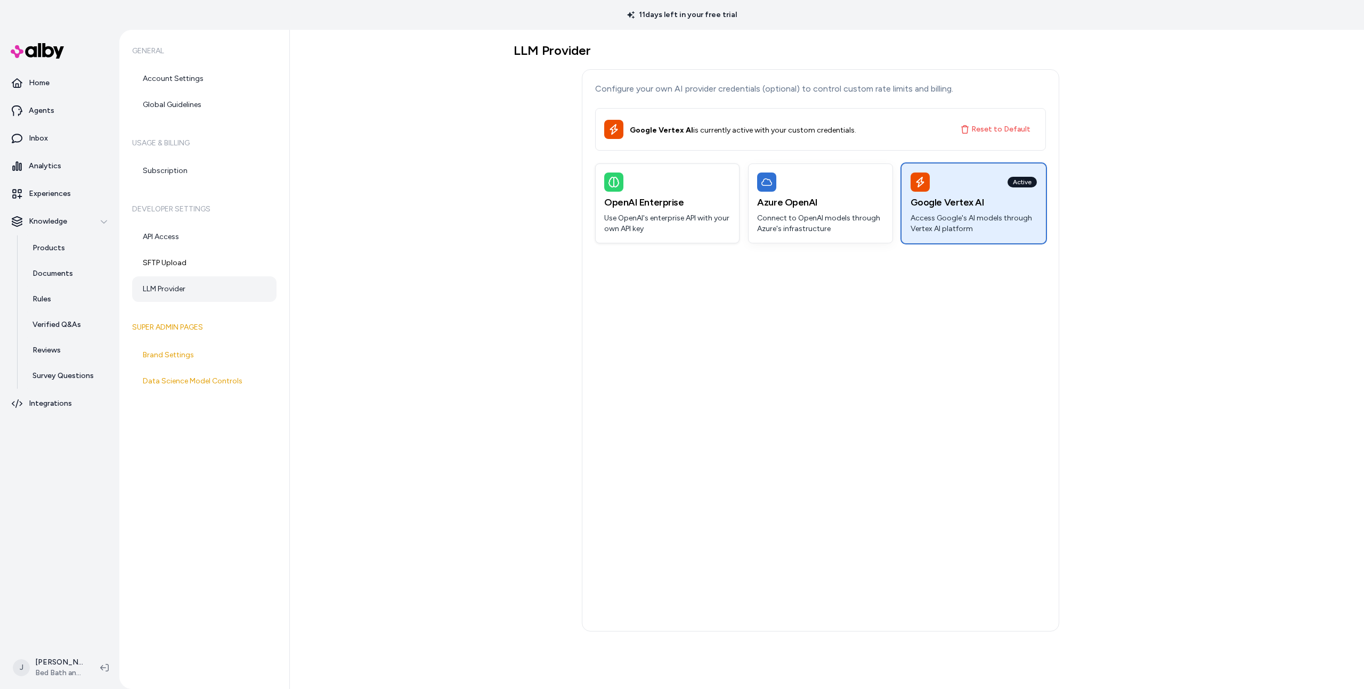
click at [809, 205] on h3 "Azure OpenAI" at bounding box center [820, 202] width 126 height 15
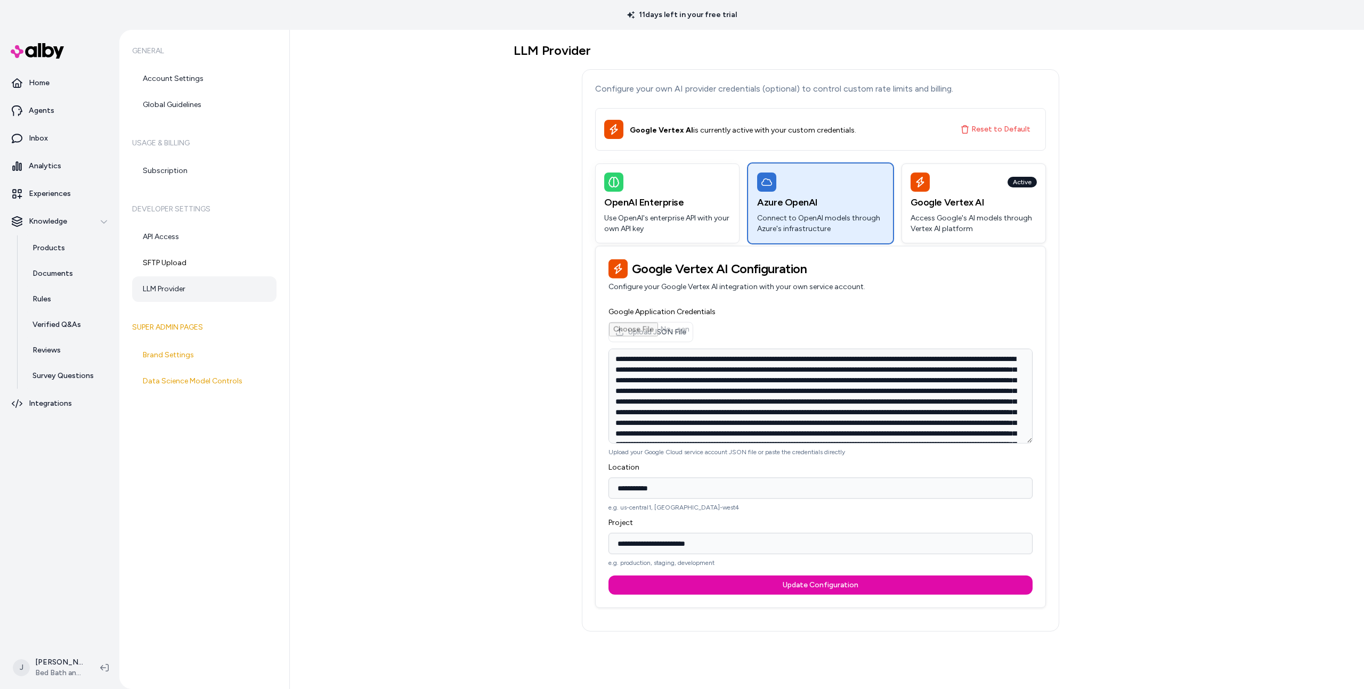
click at [701, 206] on h3 "OpenAI Enterprise" at bounding box center [667, 202] width 126 height 15
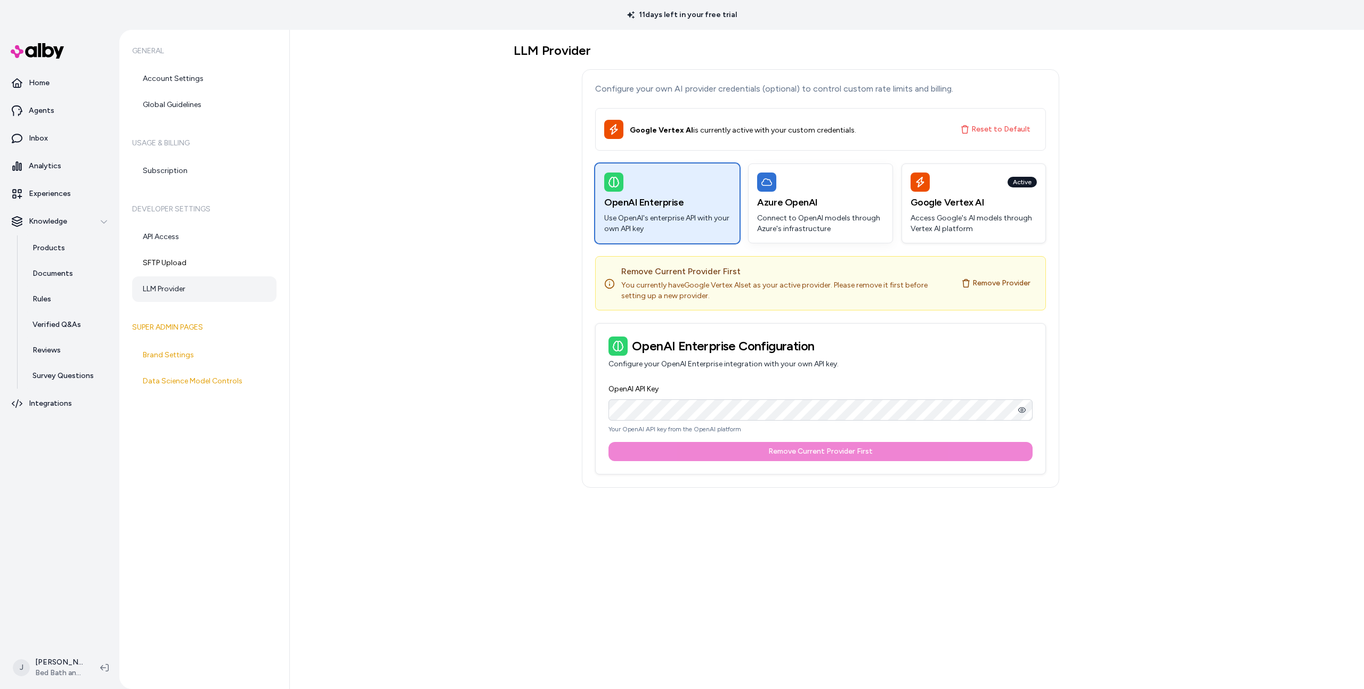
click at [802, 236] on div "Azure OpenAI Connect to OpenAI models through Azure's infrastructure" at bounding box center [820, 203] width 143 height 79
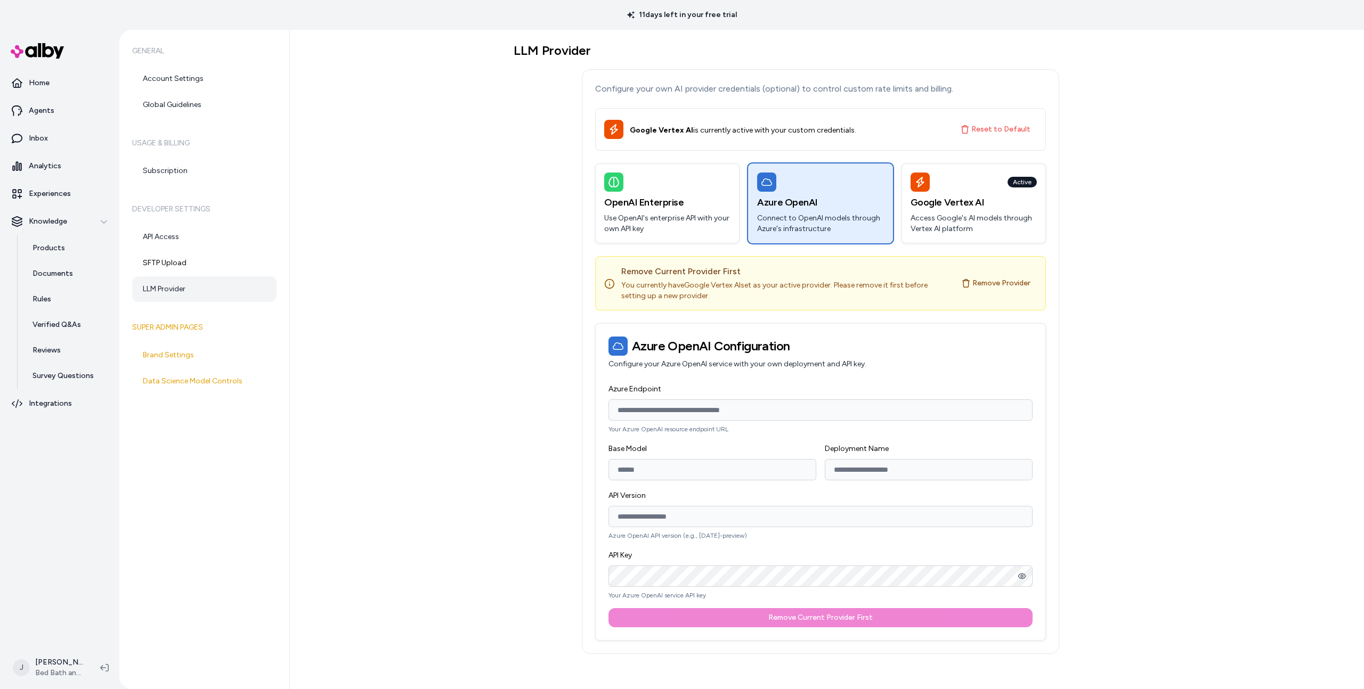
click at [494, 279] on div "LLM Provider Configure your own AI provider credentials (optional) to control c…" at bounding box center [827, 360] width 1074 height 660
click at [929, 210] on div "Active Google Vertex AI Access Google's AI models through Vertex AI platform" at bounding box center [973, 203] width 143 height 79
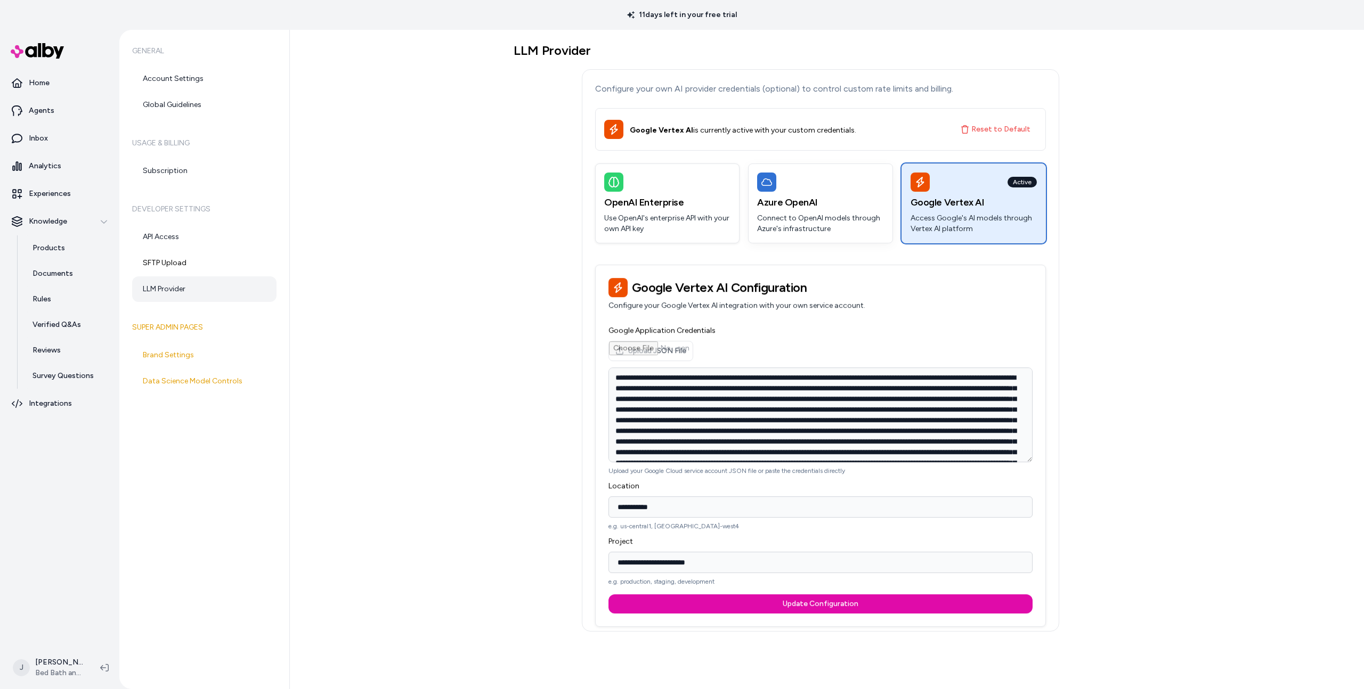
click at [841, 214] on p "Connect to OpenAI models through Azure's infrastructure" at bounding box center [820, 223] width 126 height 21
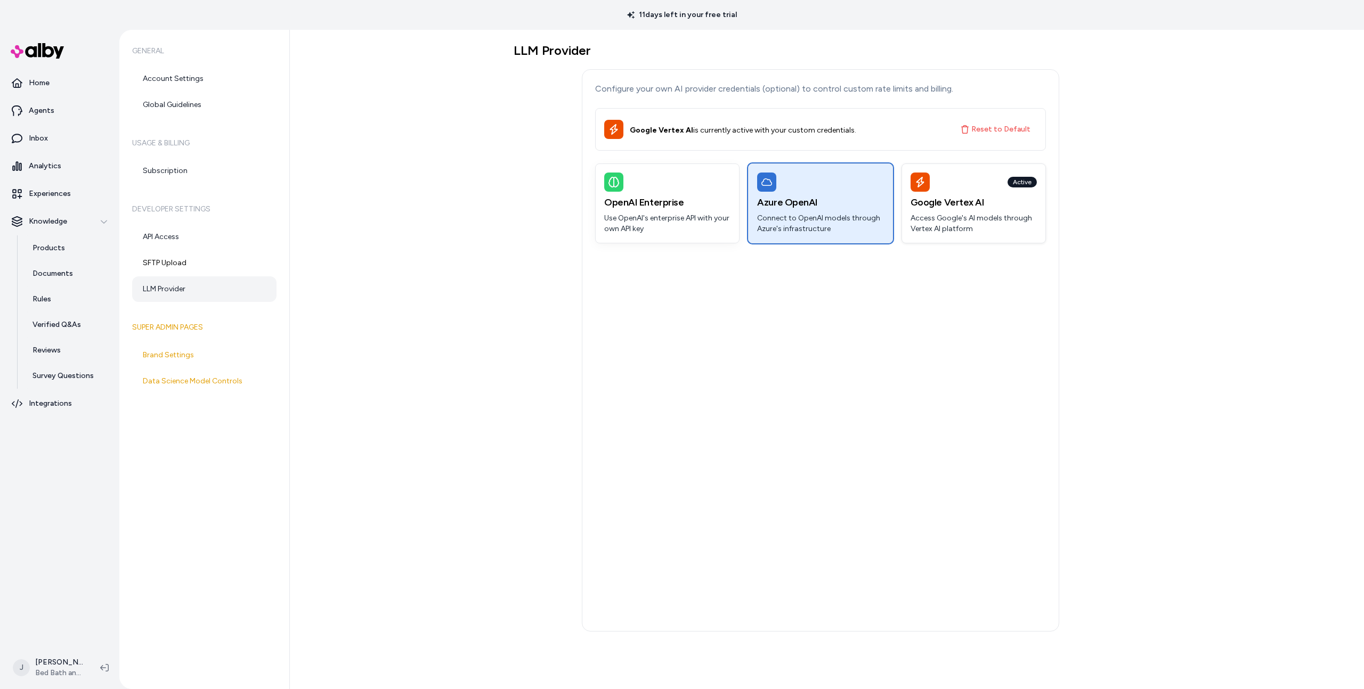
click at [709, 200] on h3 "OpenAI Enterprise" at bounding box center [667, 202] width 126 height 15
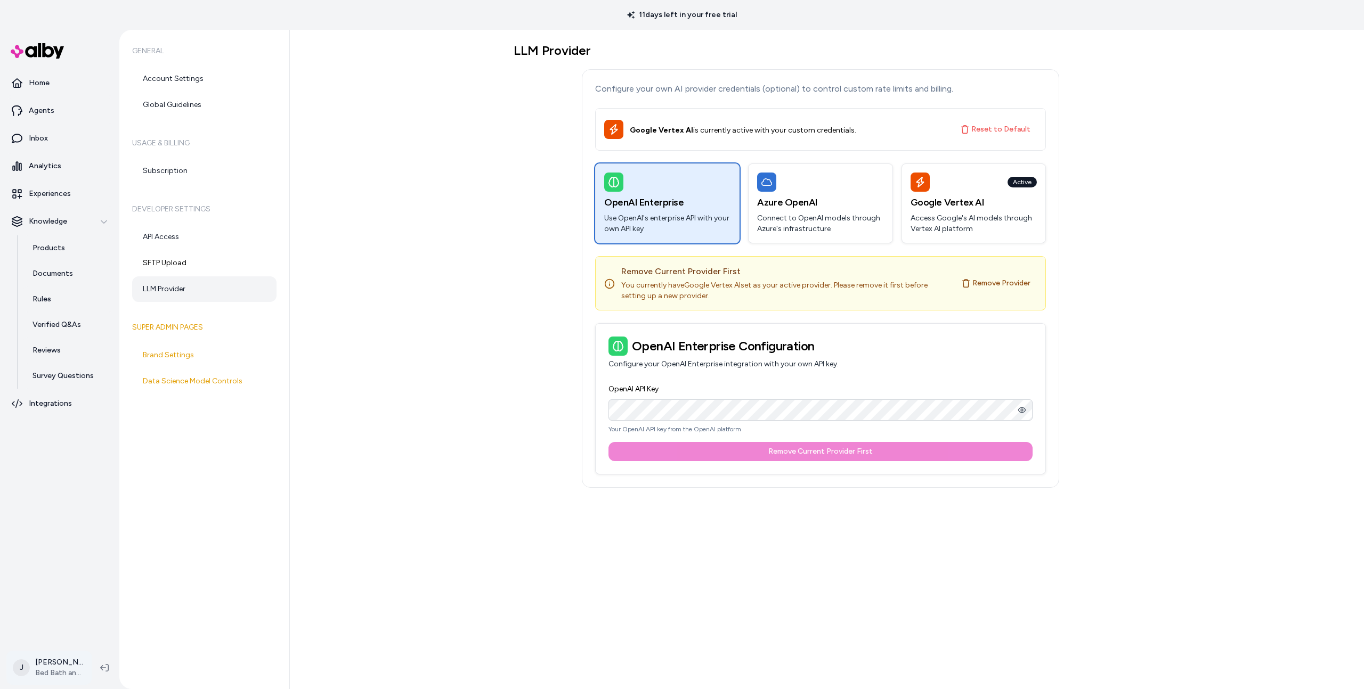
click at [35, 673] on html "11 days left in your free trial Home Agents Inbox Analytics Experiences Knowled…" at bounding box center [682, 344] width 1364 height 689
click at [141, 473] on html "11 days left in your free trial Home Agents Inbox Analytics Experiences Knowled…" at bounding box center [682, 344] width 1364 height 689
click at [60, 250] on p "Products" at bounding box center [48, 248] width 32 height 11
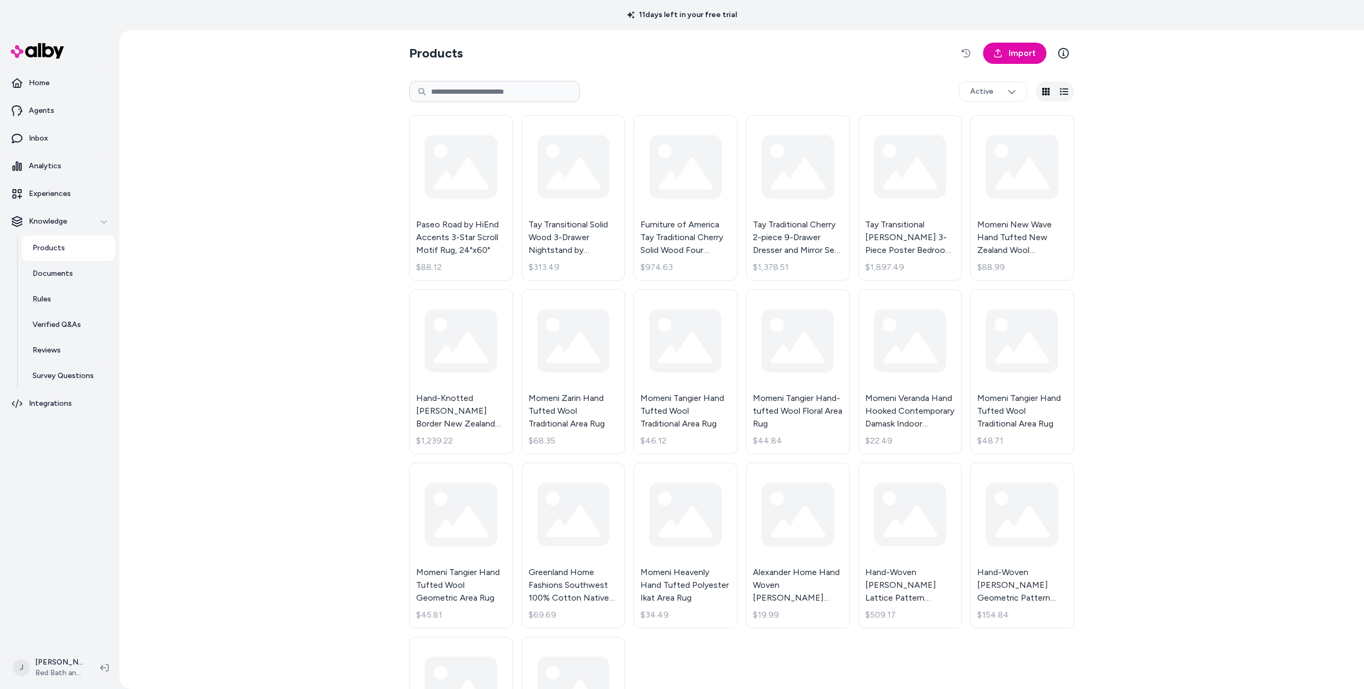
click at [227, 220] on div "Products Import Active Paseo Road by HiEnd Accents 3-Star Scroll Motif Rug, 24"…" at bounding box center [741, 360] width 1245 height 660
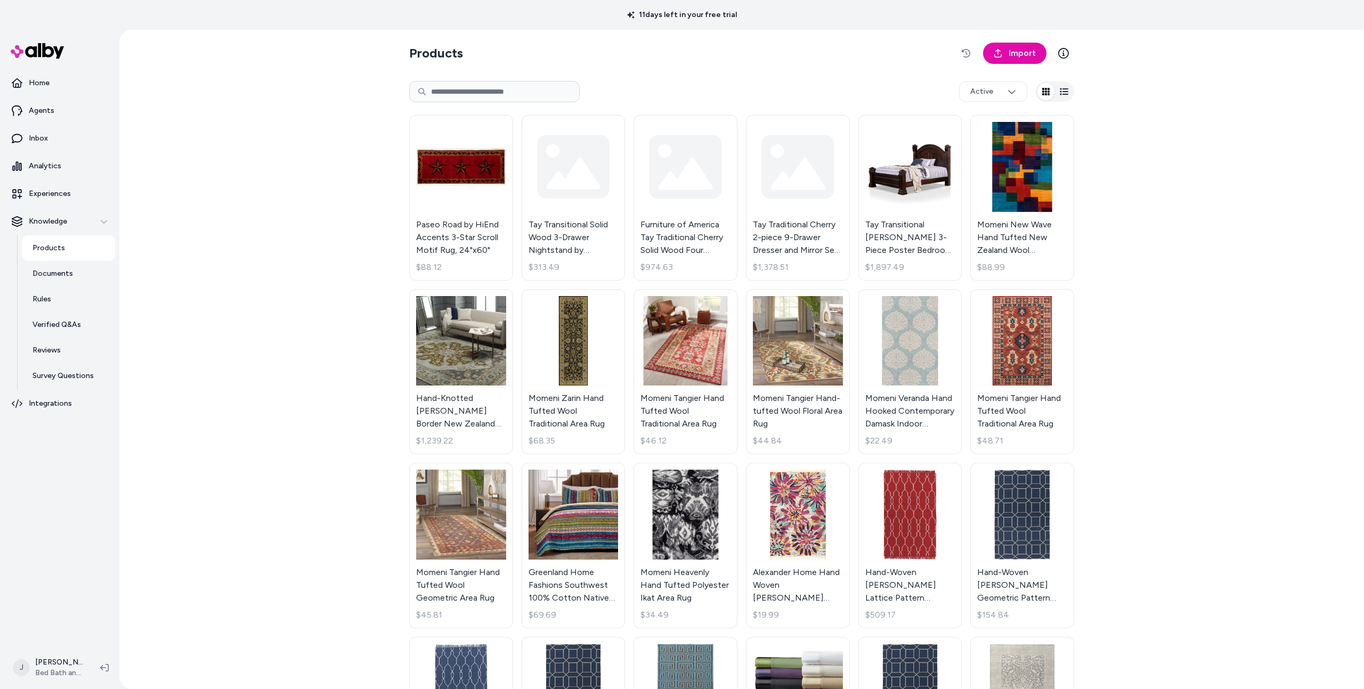
click at [1147, 124] on div "Products Import Active Paseo Road by HiEnd Accents 3-Star Scroll Motif Rug, 24"…" at bounding box center [741, 360] width 1245 height 660
click at [1152, 172] on div "Products Import Active Paseo Road by HiEnd Accents 3-Star Scroll Motif Rug, 24"…" at bounding box center [741, 360] width 1245 height 660
